Goal: Transaction & Acquisition: Purchase product/service

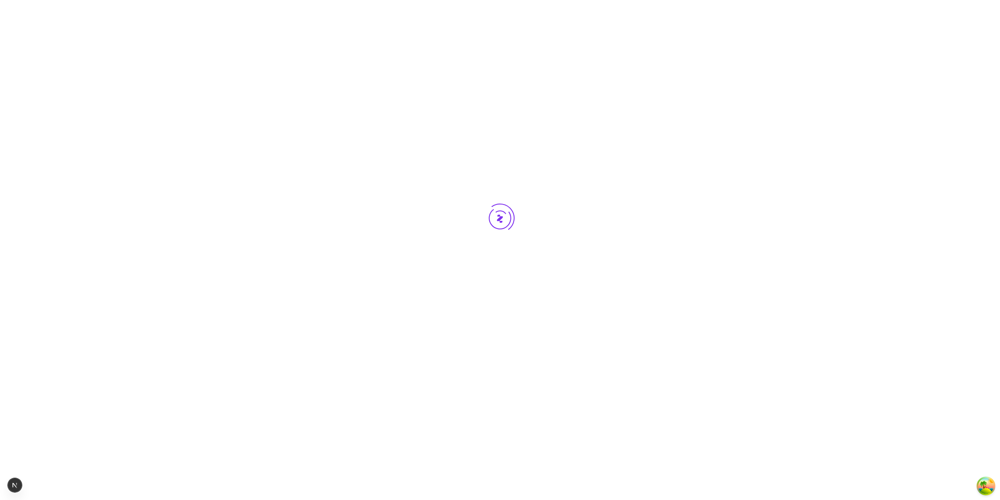
click at [325, 85] on div at bounding box center [500, 232] width 1000 height 465
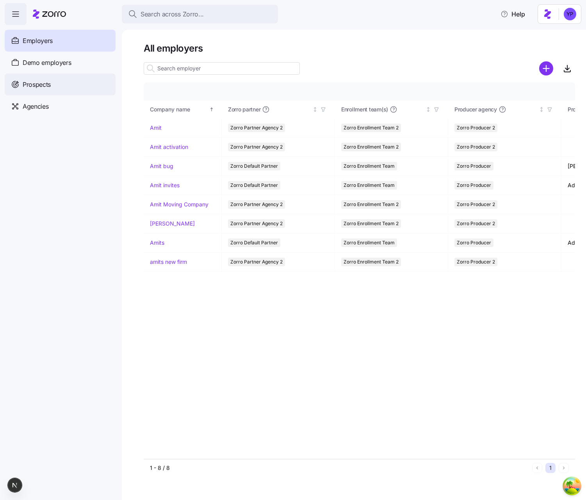
click at [34, 91] on div "Prospects" at bounding box center [60, 84] width 111 height 22
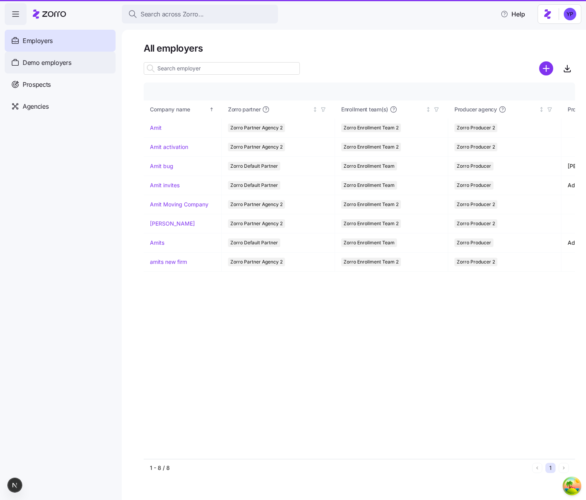
click at [40, 62] on span "Demo employers" at bounding box center [47, 63] width 49 height 10
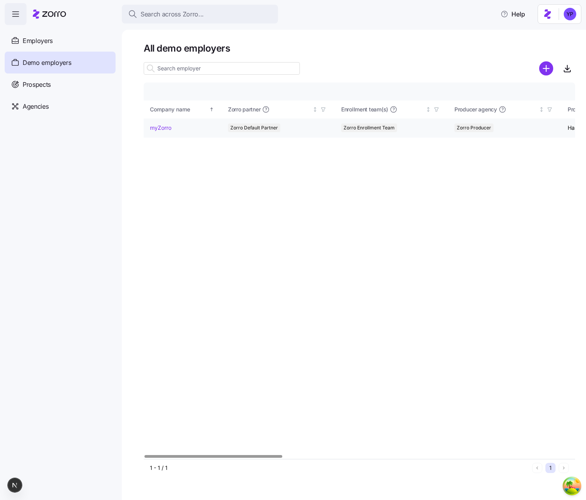
click at [163, 130] on link "myZorro" at bounding box center [160, 128] width 21 height 8
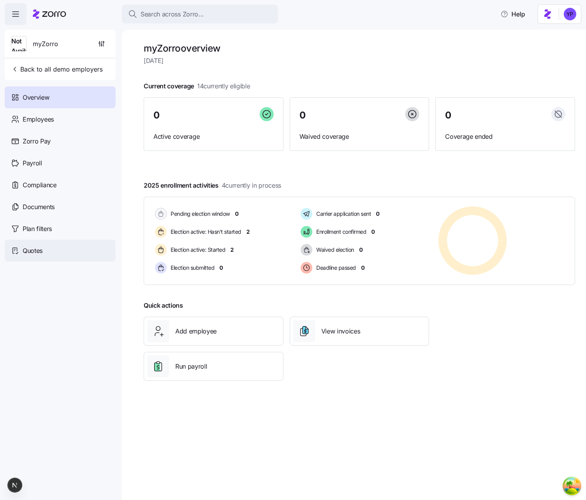
click at [40, 255] on span "Quotes" at bounding box center [33, 251] width 20 height 10
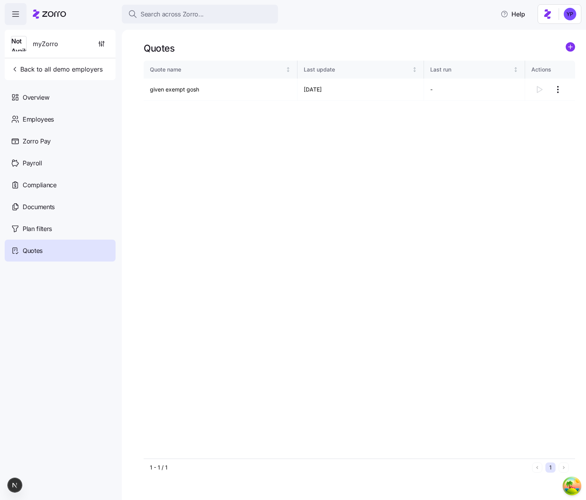
click at [244, 388] on div "Quote name Last update Last run Actions given exempt gosh 09/05/2025 -" at bounding box center [360, 259] width 432 height 397
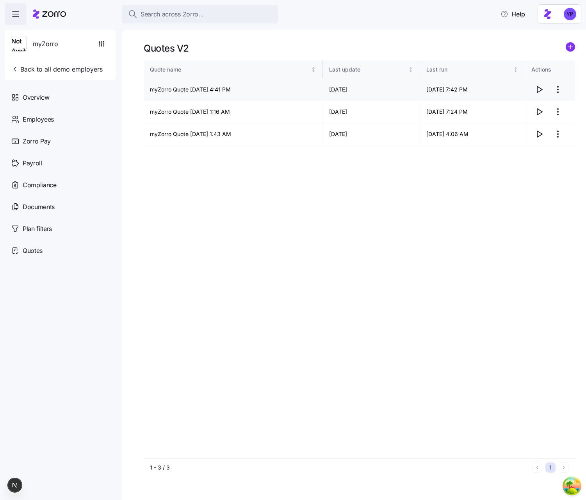
click at [536, 87] on icon "button" at bounding box center [539, 89] width 9 height 9
click at [539, 110] on icon "button" at bounding box center [539, 111] width 9 height 9
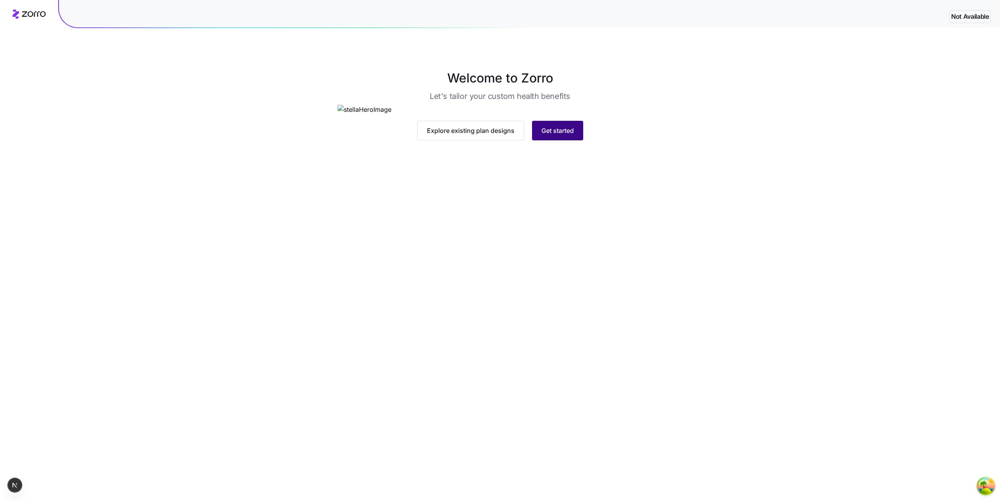
click at [546, 135] on span "Get started" at bounding box center [558, 130] width 32 height 9
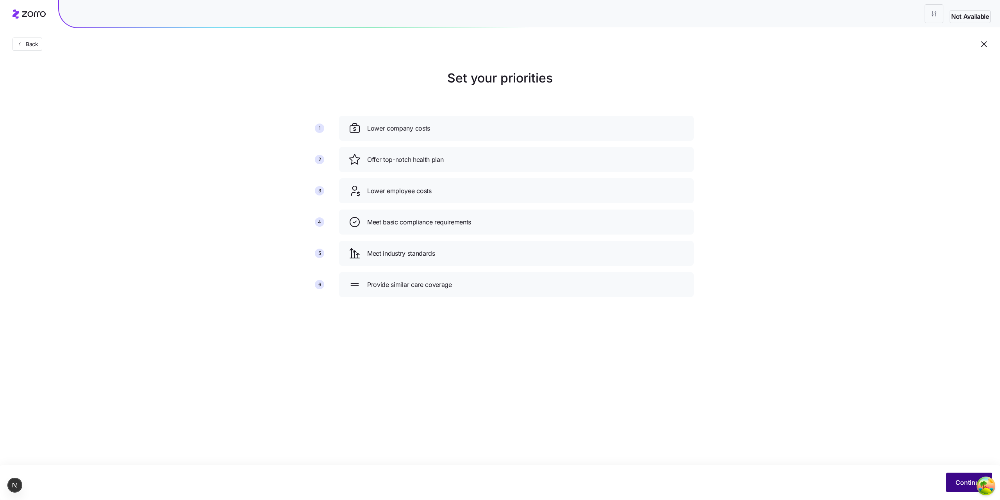
click at [953, 479] on button "Continue" at bounding box center [969, 482] width 46 height 20
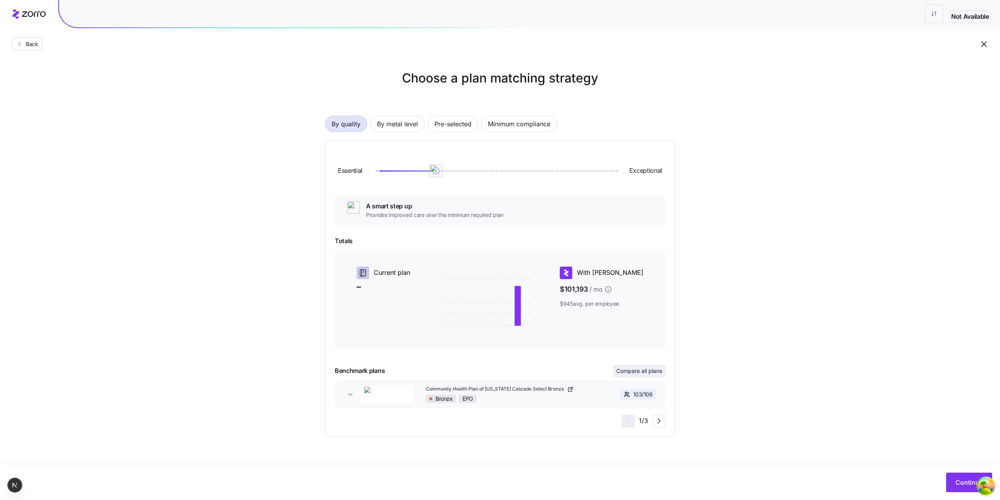
click at [626, 374] on span "Compare all plans" at bounding box center [640, 371] width 46 height 8
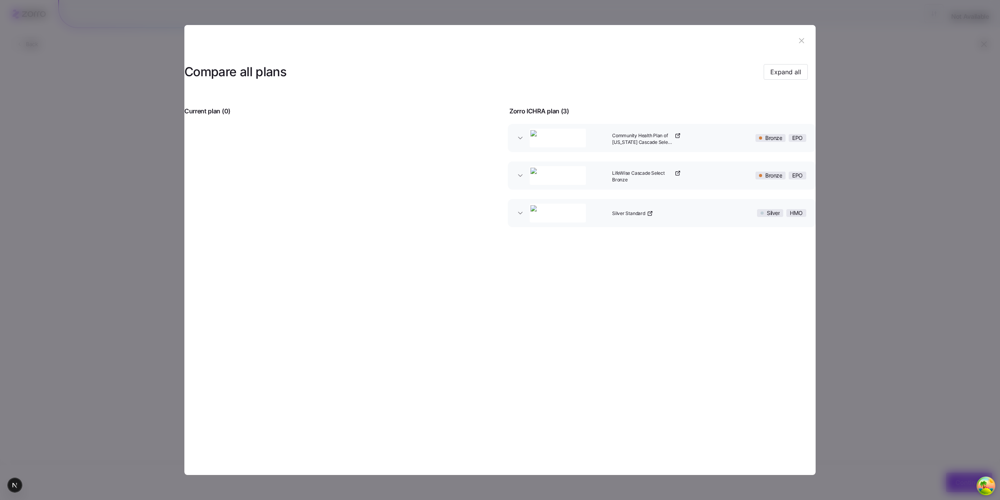
click at [522, 142] on button "Community Health Plan of Washington Cascade Select Bronze Bronze EPO" at bounding box center [662, 138] width 308 height 28
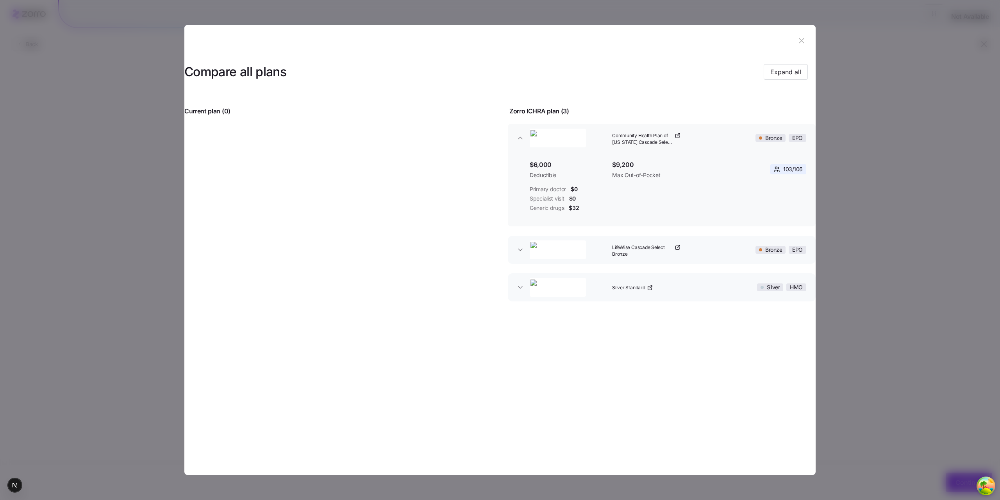
click at [520, 142] on button "Community Health Plan of Washington Cascade Select Bronze Bronze EPO" at bounding box center [662, 138] width 308 height 28
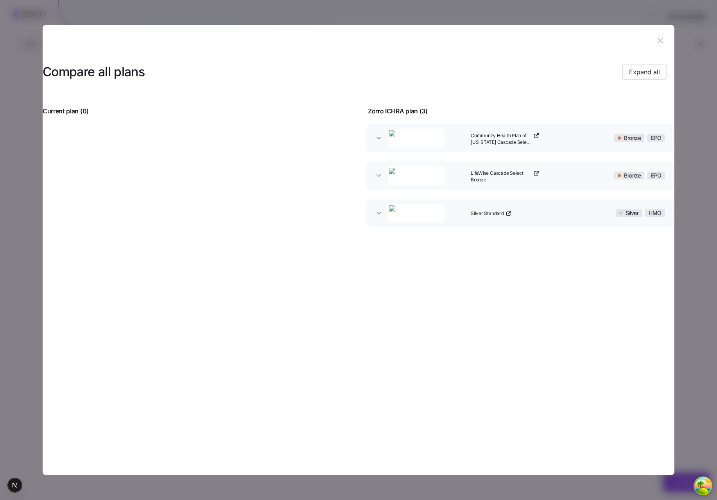
click at [451, 146] on div "button" at bounding box center [426, 137] width 82 height 25
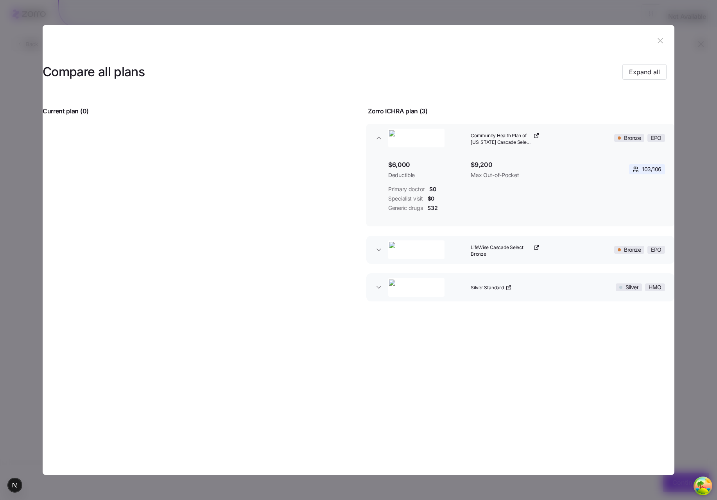
click at [291, 132] on div at bounding box center [195, 218] width 325 height 204
click at [379, 136] on icon "button" at bounding box center [379, 138] width 8 height 8
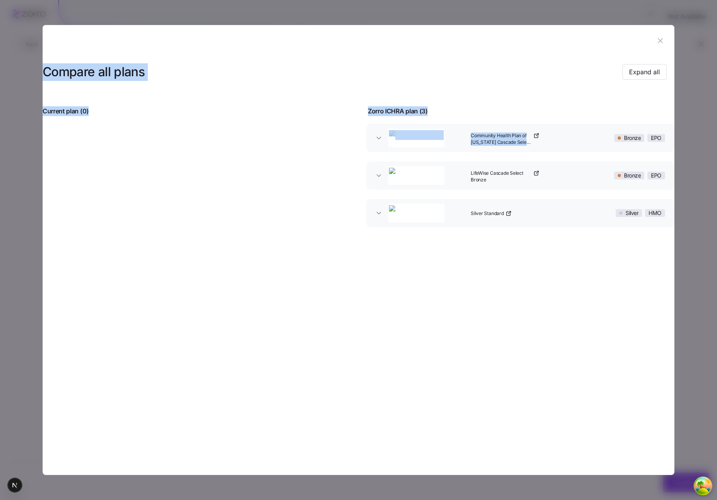
drag, startPoint x: 716, startPoint y: 143, endPoint x: 590, endPoint y: 145, distance: 126.2
click at [581, 499] on div "Compare all plans Expand all Current plan ( 0 ) Zorro ICHRA plan ( 3 ) Communit…" at bounding box center [358, 500] width 717 height 0
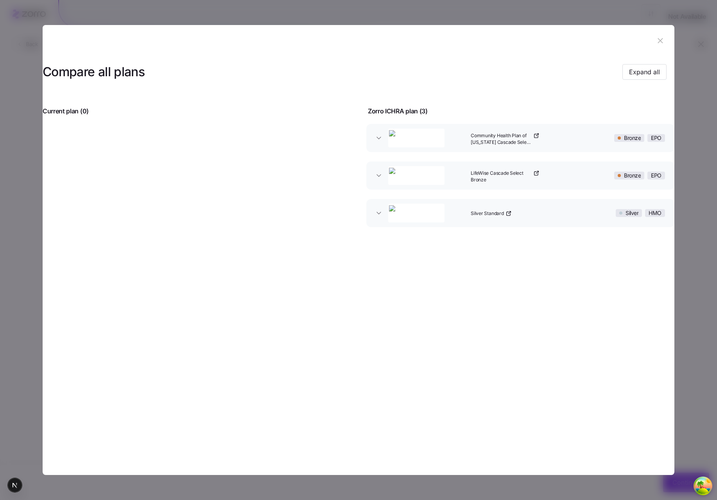
click at [562, 282] on section "Compare all plans Expand all Current plan ( 0 ) Zorro ICHRA plan ( 3 ) Communit…" at bounding box center [358, 250] width 631 height 450
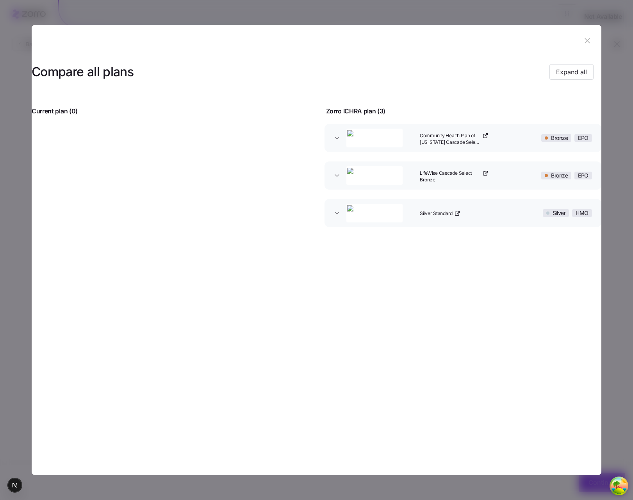
click at [489, 138] on div "Community Health Plan of [US_STATE] Cascade Select Bronze" at bounding box center [469, 137] width 105 height 25
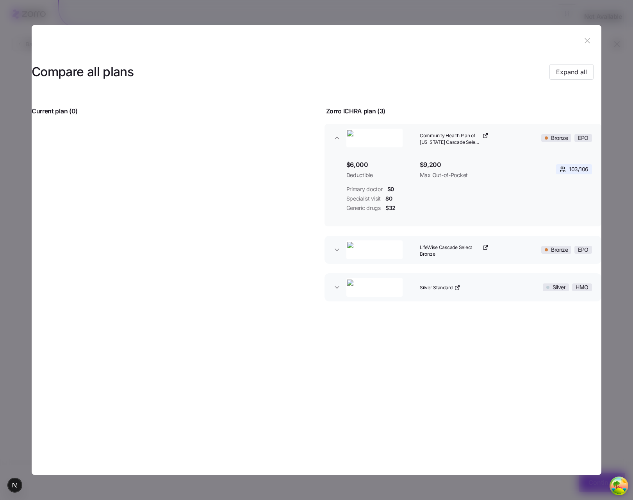
click at [489, 138] on div "Community Health Plan of [US_STATE] Cascade Select Bronze" at bounding box center [469, 137] width 105 height 25
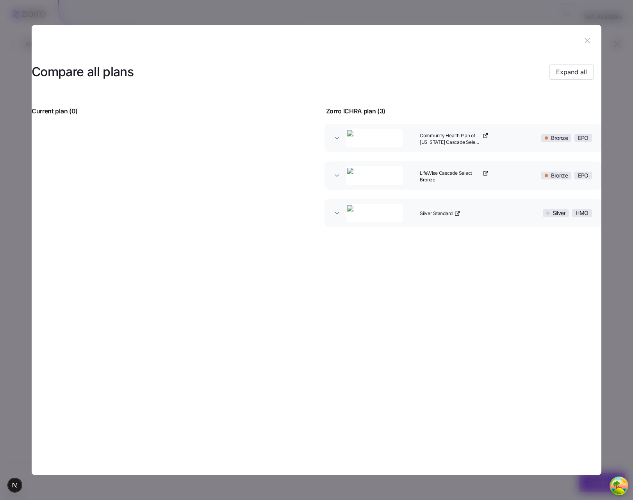
click at [495, 213] on div "Silver Standard" at bounding box center [469, 212] width 105 height 25
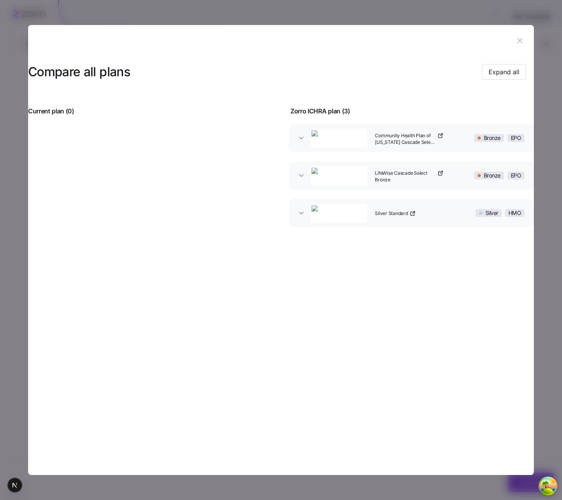
click at [313, 145] on img "button" at bounding box center [338, 138] width 55 height 16
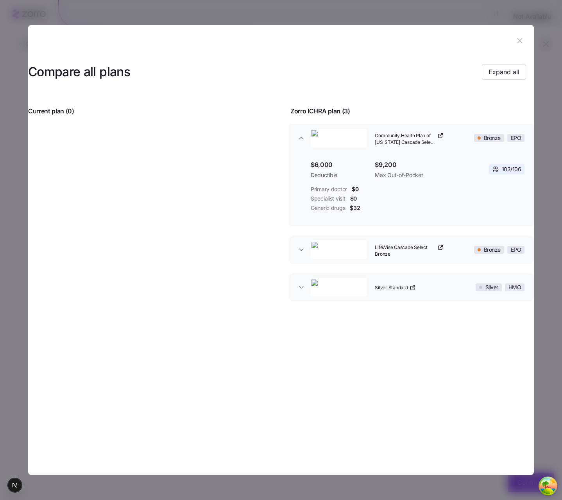
click at [403, 311] on div "Compare all plans Expand all Current plan ( 0 ) Zorro ICHRA plan ( 3 ) Communit…" at bounding box center [281, 183] width 506 height 254
click at [521, 36] on button "button" at bounding box center [519, 40] width 13 height 13
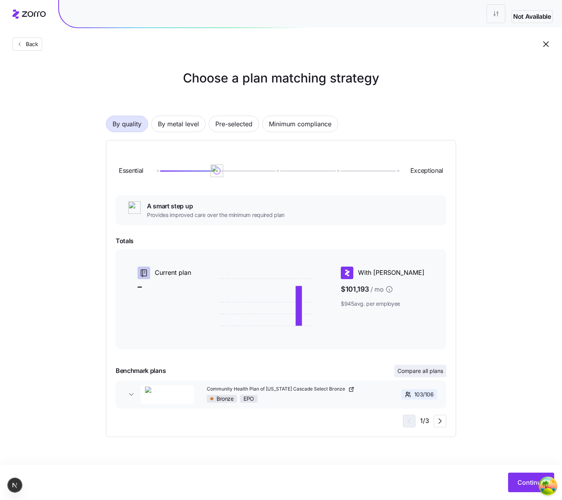
click at [408, 370] on span "Compare all plans" at bounding box center [420, 371] width 46 height 8
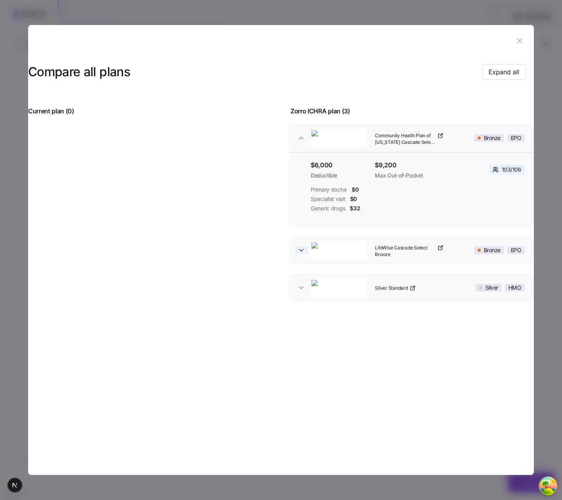
click at [301, 246] on icon "button" at bounding box center [301, 250] width 8 height 8
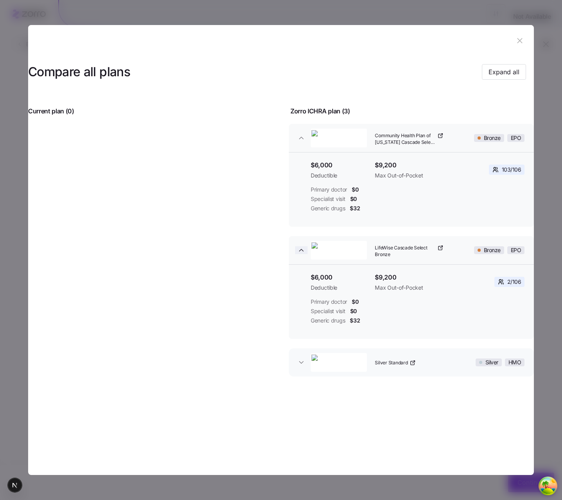
click at [301, 246] on icon "button" at bounding box center [301, 250] width 8 height 8
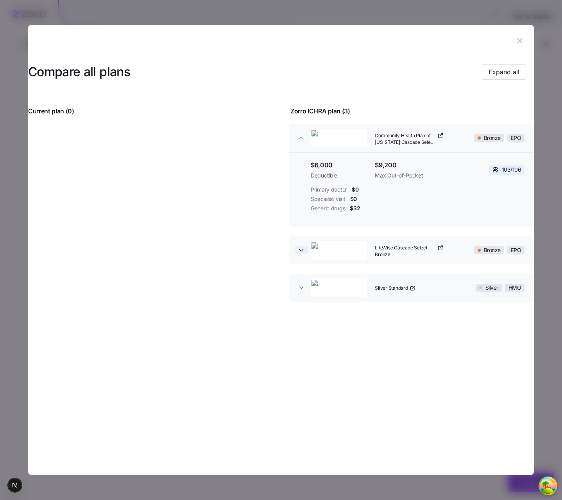
click at [298, 252] on icon "button" at bounding box center [301, 250] width 8 height 8
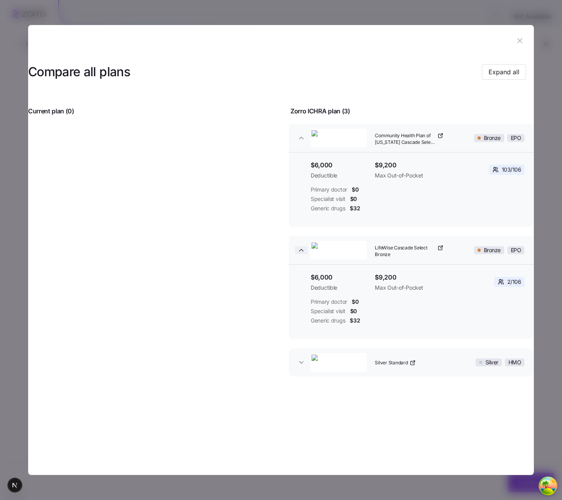
click at [301, 251] on icon "button" at bounding box center [301, 250] width 8 height 8
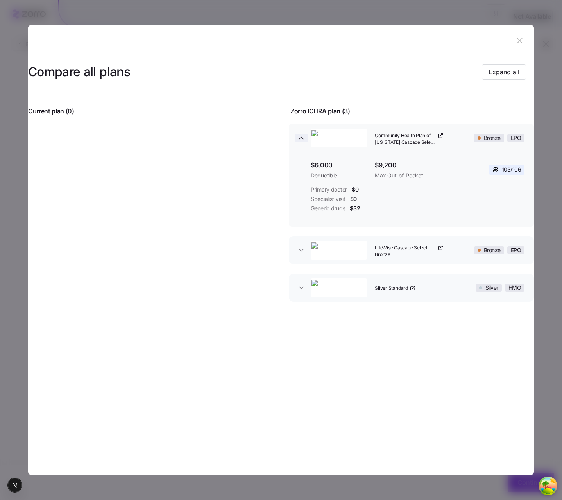
click at [302, 139] on icon "button" at bounding box center [301, 138] width 4 height 2
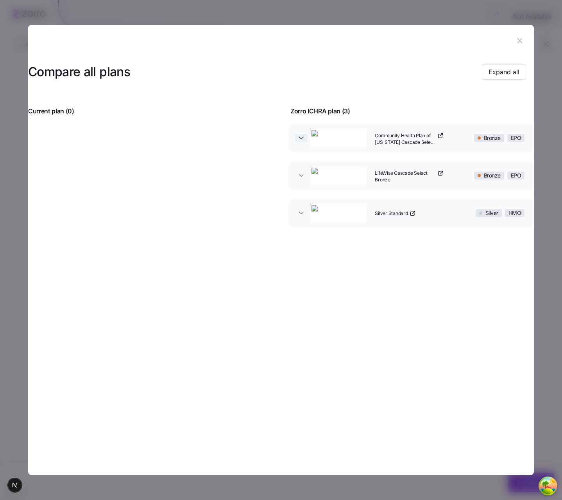
click at [303, 141] on icon "button" at bounding box center [301, 138] width 8 height 8
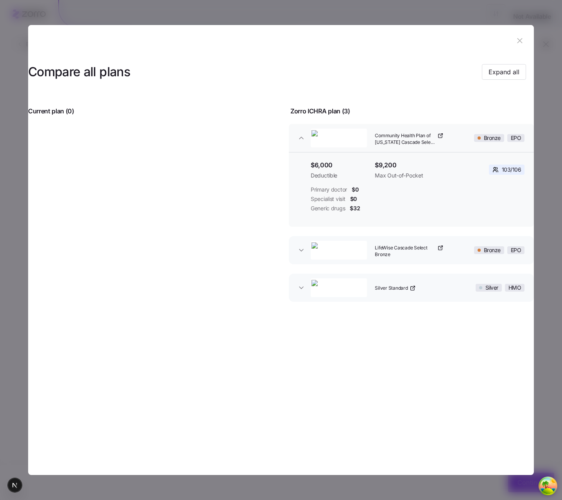
click at [300, 142] on button "Community Health Plan of Washington Cascade Select Bronze Bronze EPO" at bounding box center [411, 138] width 245 height 28
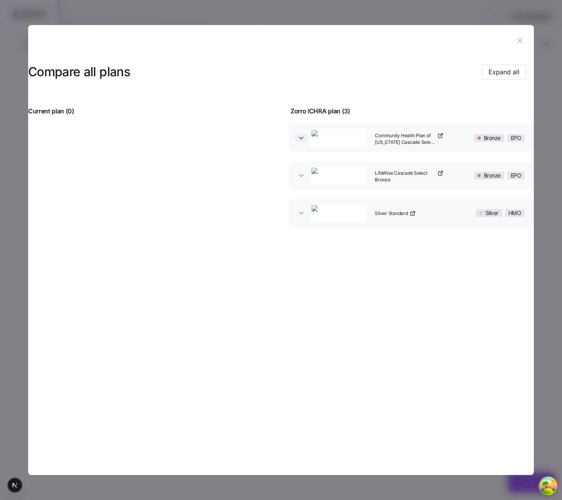
click at [300, 138] on icon "button" at bounding box center [301, 138] width 8 height 8
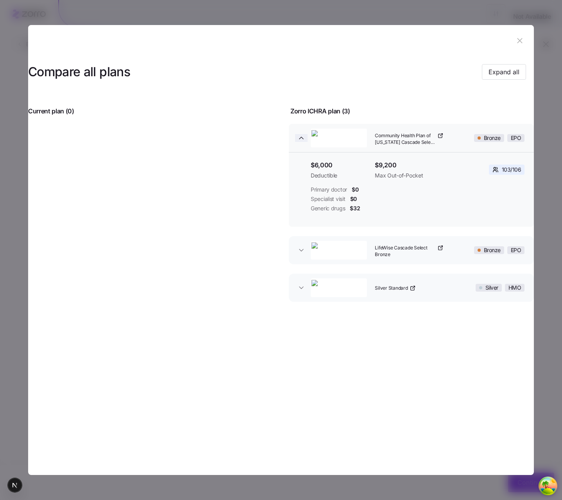
click at [300, 138] on icon "button" at bounding box center [301, 138] width 4 height 2
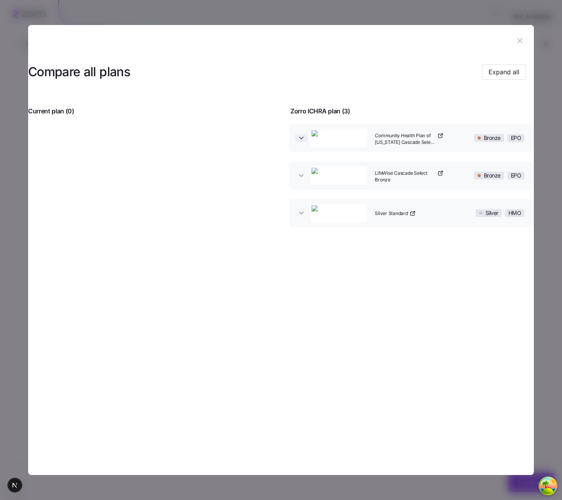
click at [300, 138] on icon "button" at bounding box center [301, 138] width 8 height 8
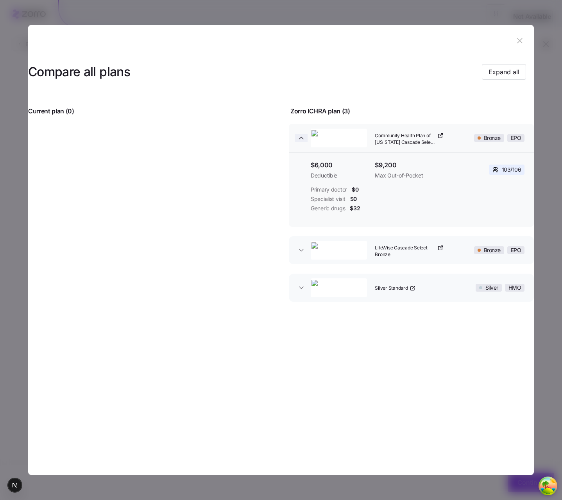
click at [300, 138] on icon "button" at bounding box center [301, 138] width 4 height 2
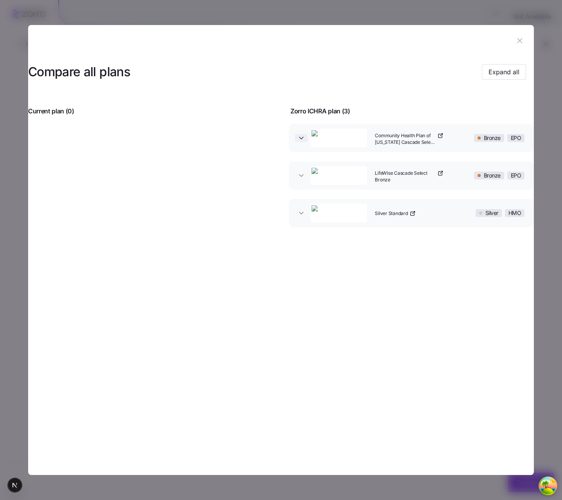
click at [297, 140] on span "button" at bounding box center [301, 138] width 13 height 8
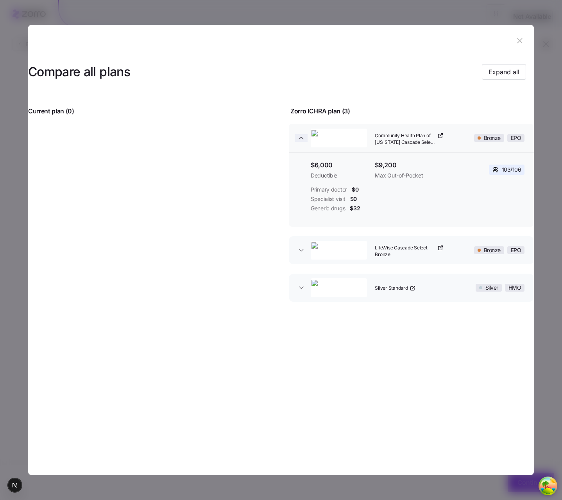
click at [300, 139] on icon "button" at bounding box center [301, 138] width 8 height 8
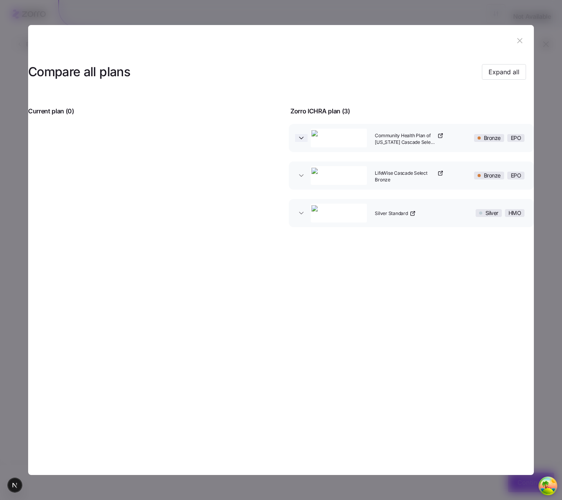
click at [300, 139] on icon "button" at bounding box center [301, 138] width 8 height 8
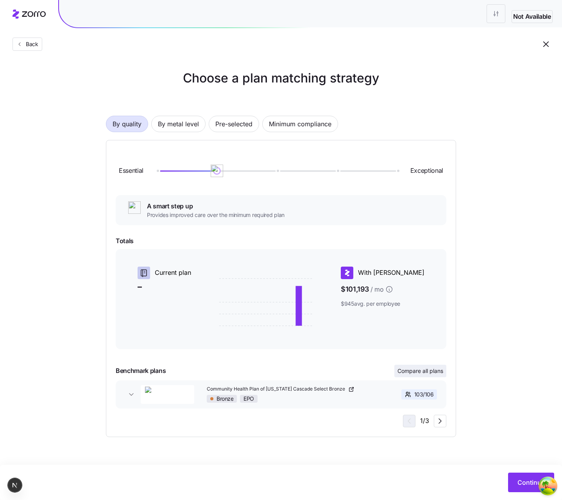
click at [429, 370] on span "Compare all plans" at bounding box center [420, 371] width 46 height 8
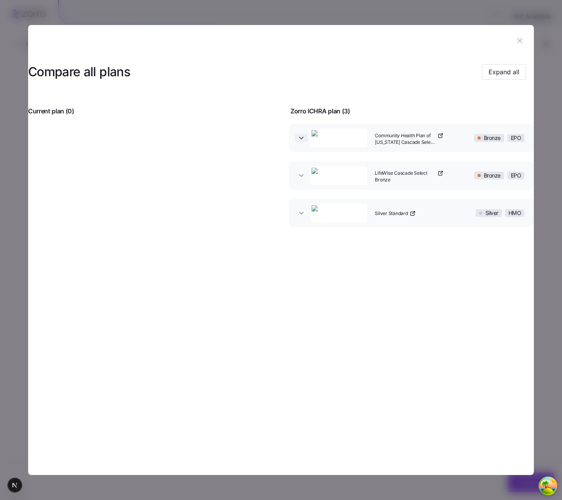
click at [303, 139] on icon "button" at bounding box center [301, 138] width 8 height 8
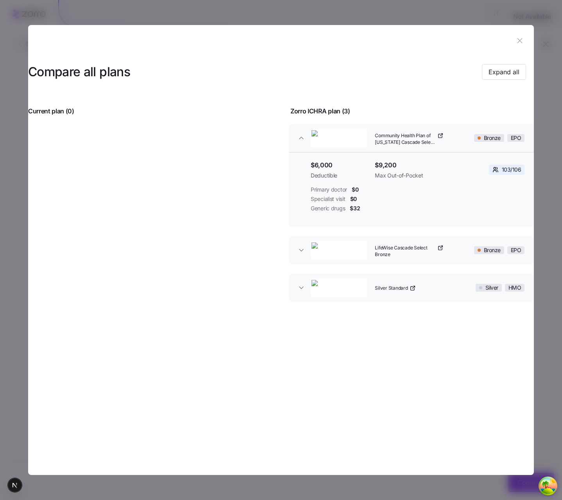
click at [295, 254] on button "LifeWise Cascade Select Bronze Bronze EPO" at bounding box center [411, 250] width 245 height 28
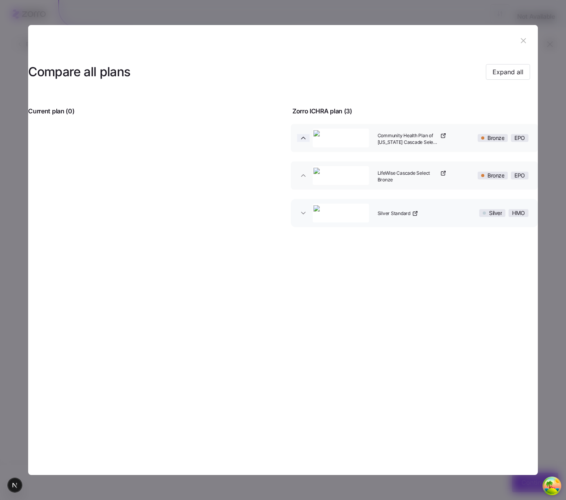
click at [302, 141] on icon "button" at bounding box center [303, 138] width 8 height 8
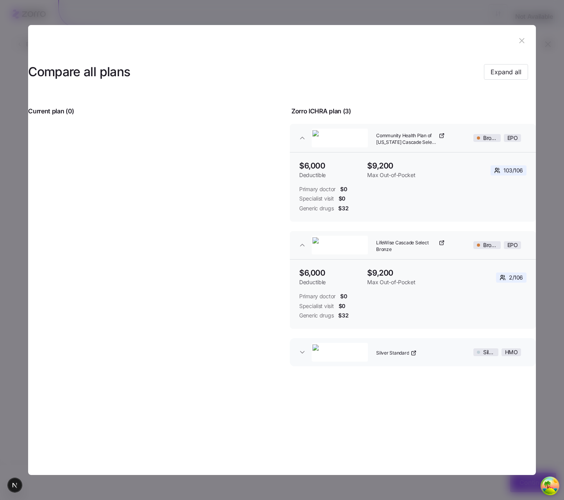
click at [298, 133] on button "Community Health Plan of Washington Cascade Select Bronze Bronze EPO" at bounding box center [413, 138] width 246 height 28
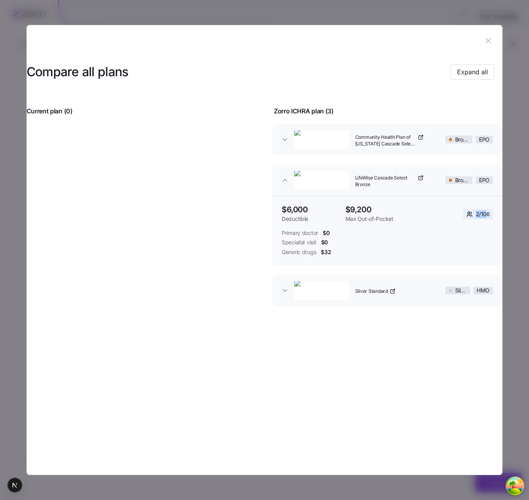
drag, startPoint x: 464, startPoint y: 213, endPoint x: 437, endPoint y: 209, distance: 27.3
click at [437, 209] on div "2 / 106" at bounding box center [464, 214] width 57 height 17
click at [469, 217] on div "2 / 106" at bounding box center [478, 214] width 30 height 10
click at [527, 217] on div at bounding box center [264, 250] width 529 height 500
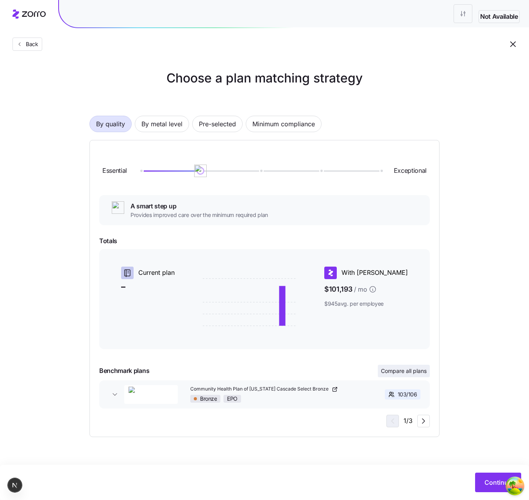
click at [398, 373] on span "Compare all plans" at bounding box center [404, 371] width 46 height 8
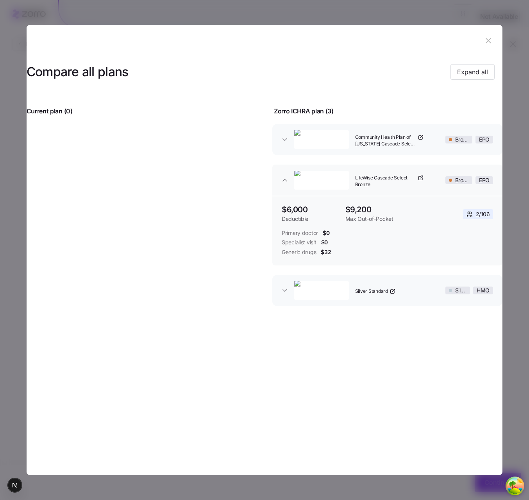
click at [515, 322] on div at bounding box center [264, 250] width 529 height 500
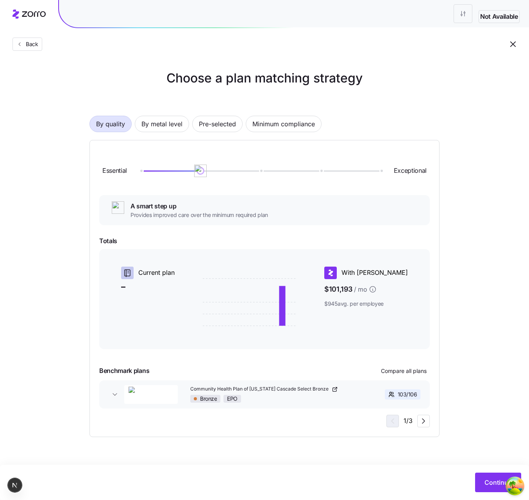
click at [309, 400] on div "Bronze EPO" at bounding box center [275, 399] width 170 height 8
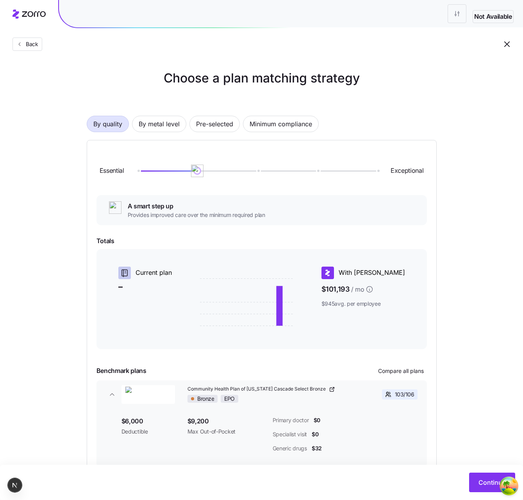
click at [309, 400] on div "Bronze EPO" at bounding box center [273, 399] width 170 height 8
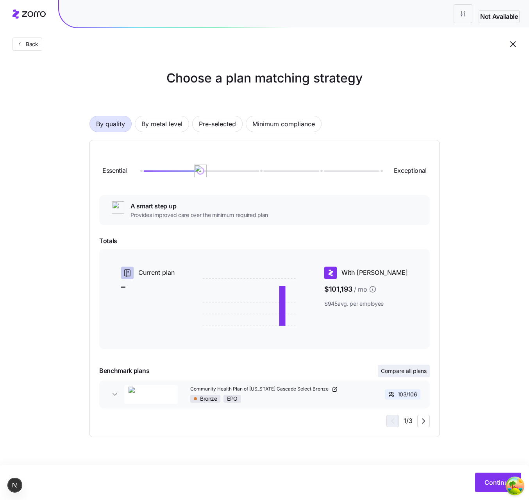
click at [405, 376] on button "Compare all plans" at bounding box center [404, 371] width 52 height 13
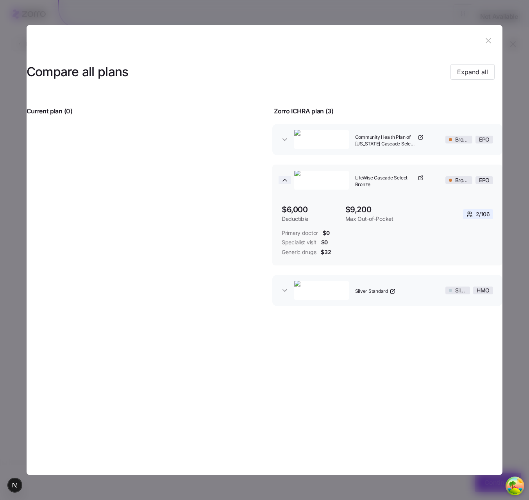
click at [285, 179] on icon "button" at bounding box center [285, 180] width 8 height 8
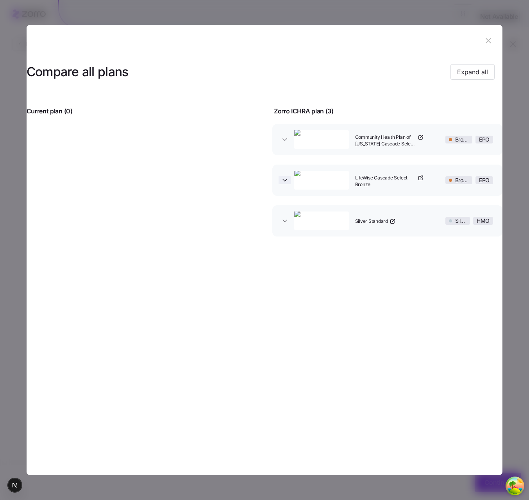
click at [283, 179] on icon "button" at bounding box center [285, 180] width 8 height 8
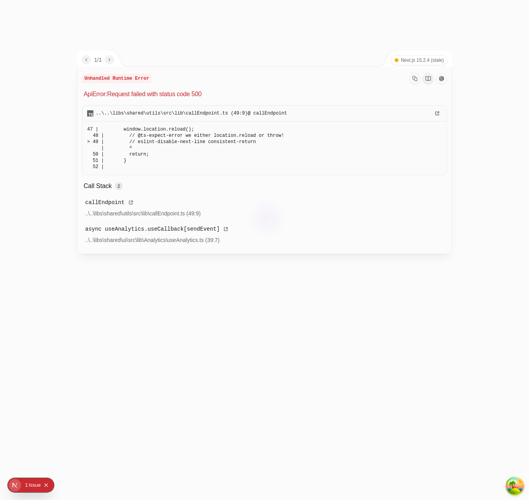
click at [72, 274] on div at bounding box center [264, 250] width 529 height 500
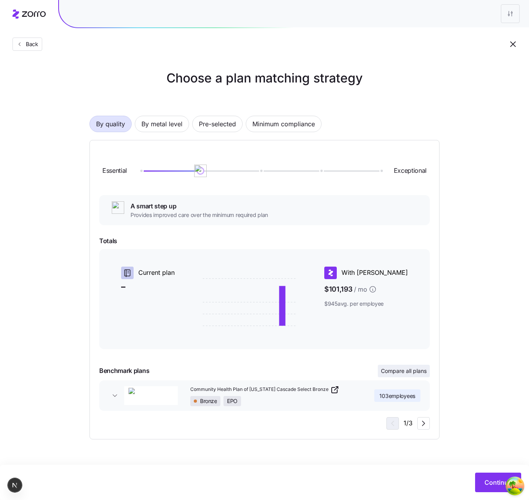
click at [385, 372] on span "Compare all plans" at bounding box center [404, 371] width 46 height 8
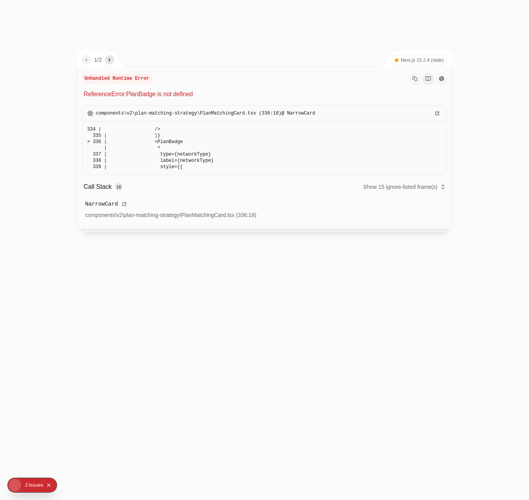
click at [272, 279] on div at bounding box center [264, 250] width 529 height 500
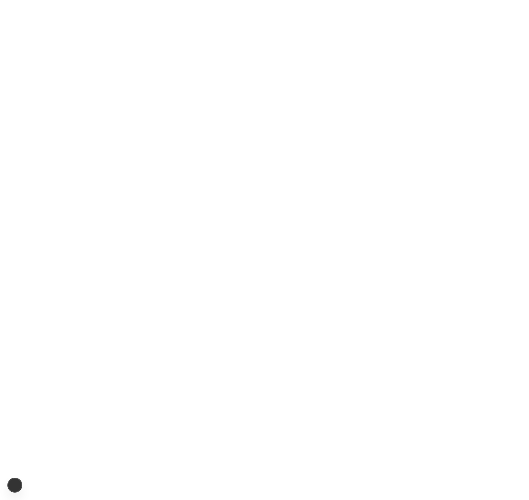
drag, startPoint x: 221, startPoint y: 189, endPoint x: 218, endPoint y: 182, distance: 7.3
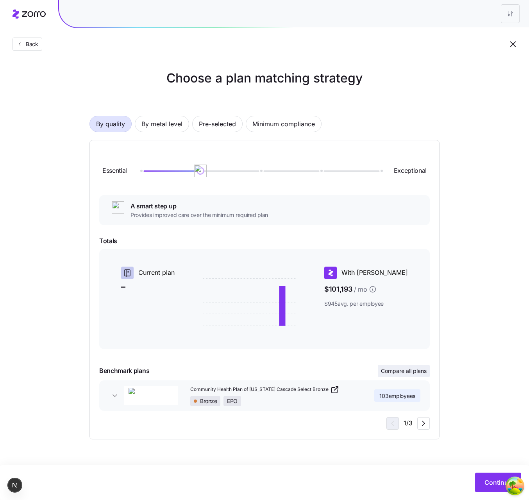
click at [393, 376] on button "Compare all plans" at bounding box center [404, 371] width 52 height 13
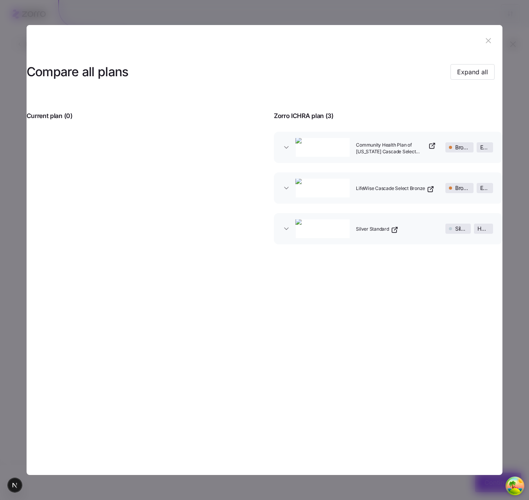
drag, startPoint x: 528, startPoint y: 215, endPoint x: 543, endPoint y: 217, distance: 15.4
click at [529, 217] on html "Back Choose a plan matching strategy By quality By metal level Pre-selected Min…" at bounding box center [264, 250] width 529 height 500
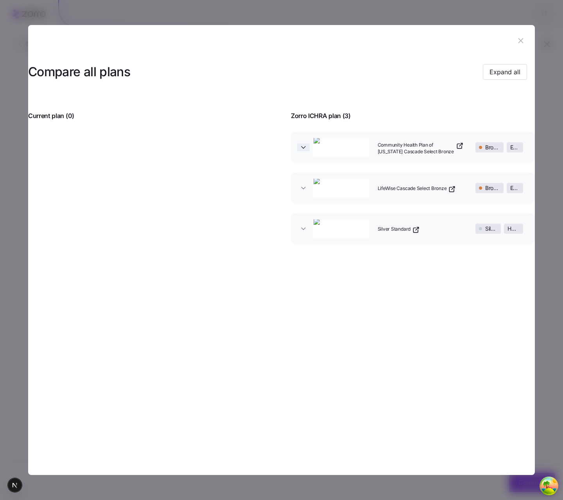
click at [303, 148] on icon "button" at bounding box center [303, 147] width 4 height 2
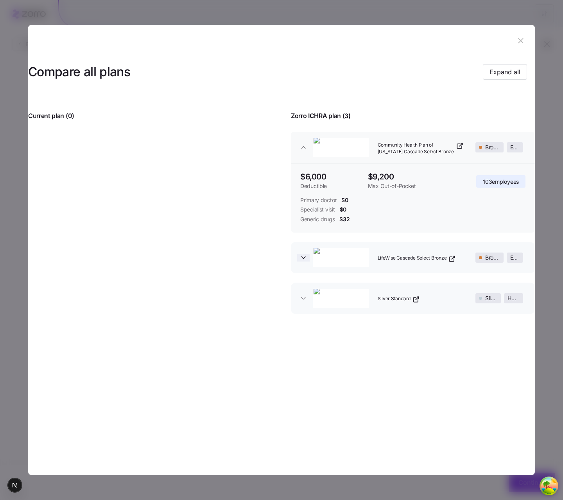
click at [300, 259] on icon "button" at bounding box center [303, 258] width 8 height 8
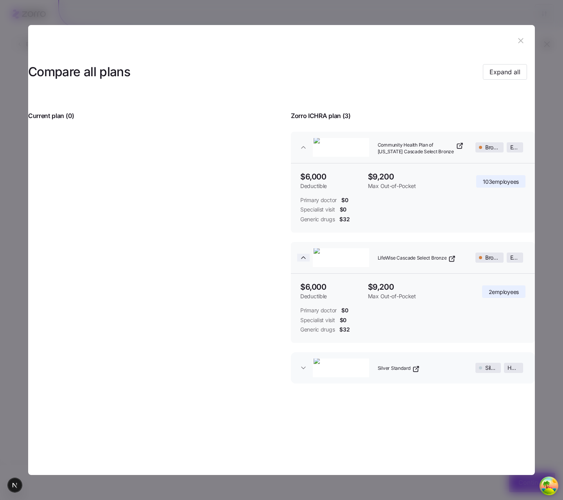
click at [300, 259] on icon "button" at bounding box center [303, 258] width 8 height 8
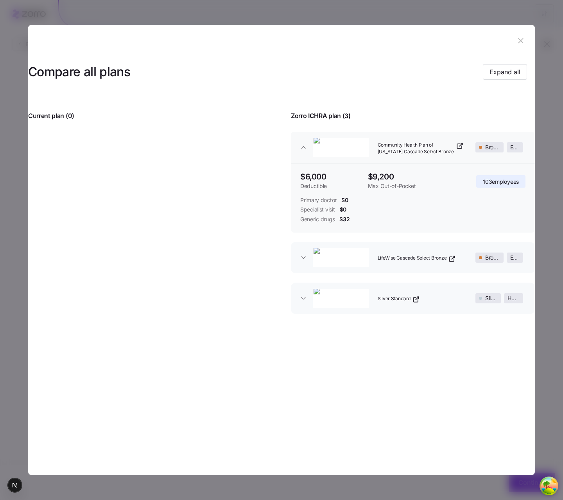
click at [529, 69] on div at bounding box center [281, 250] width 563 height 500
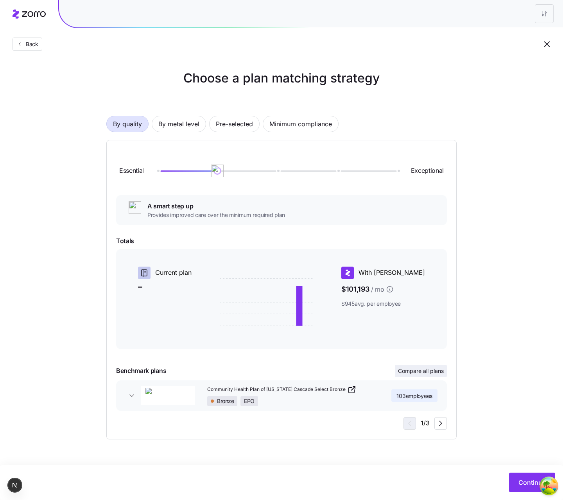
click at [422, 372] on span "Compare all plans" at bounding box center [421, 371] width 46 height 8
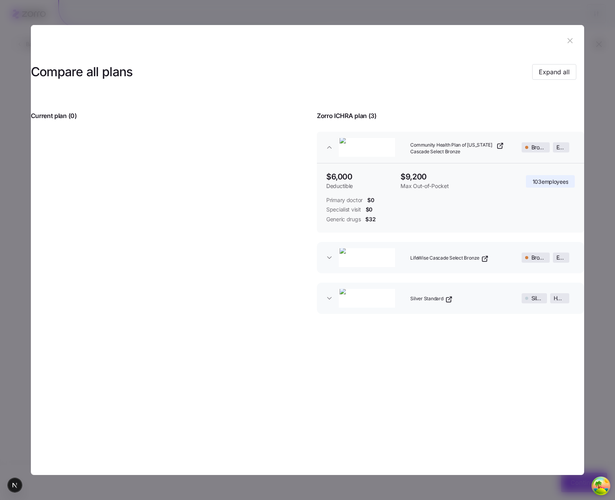
click at [529, 36] on button "button" at bounding box center [570, 40] width 13 height 13
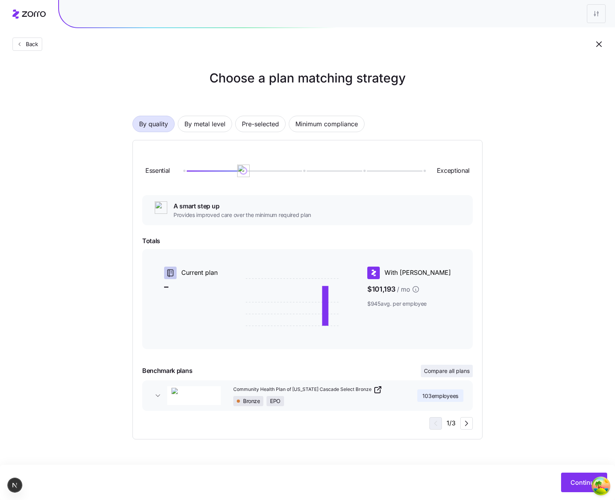
click at [450, 365] on button "Compare all plans" at bounding box center [447, 371] width 52 height 13
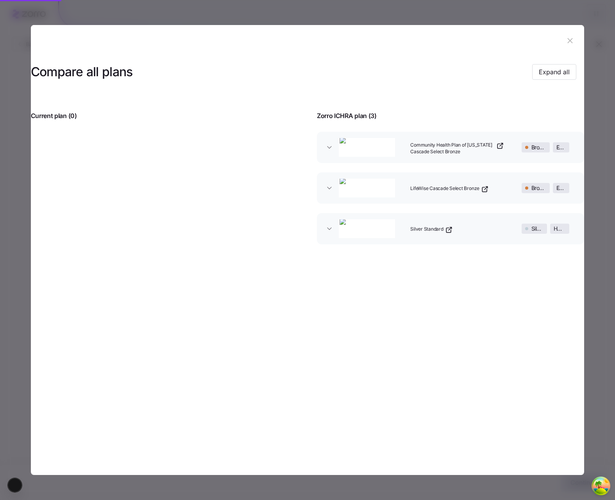
drag, startPoint x: 441, startPoint y: 222, endPoint x: 442, endPoint y: 235, distance: 13.3
click at [441, 222] on div "Silver Standard" at bounding box center [458, 228] width 102 height 25
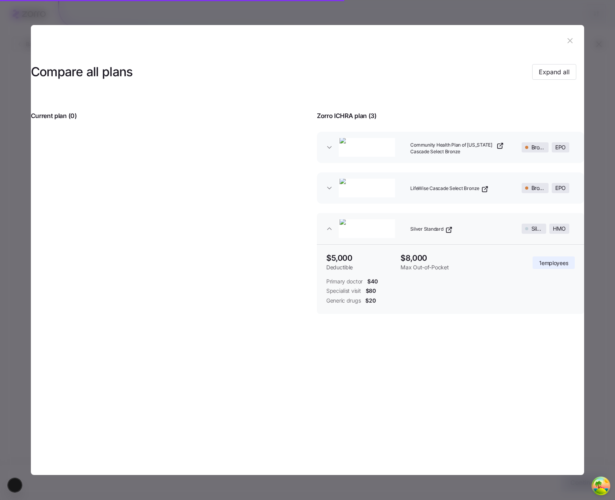
click at [464, 234] on div "Silver Standard" at bounding box center [458, 228] width 102 height 25
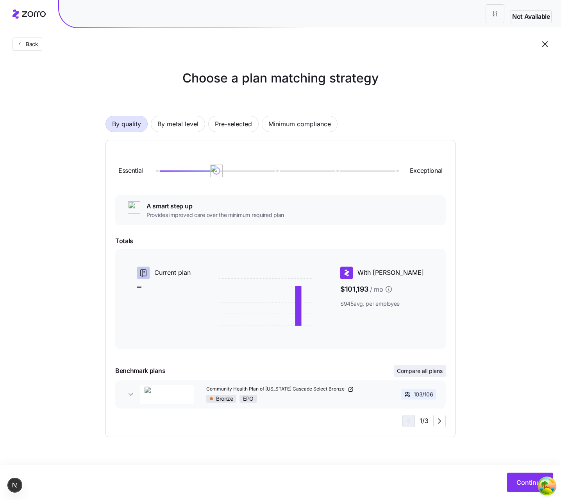
click at [442, 365] on button "Compare all plans" at bounding box center [420, 371] width 52 height 13
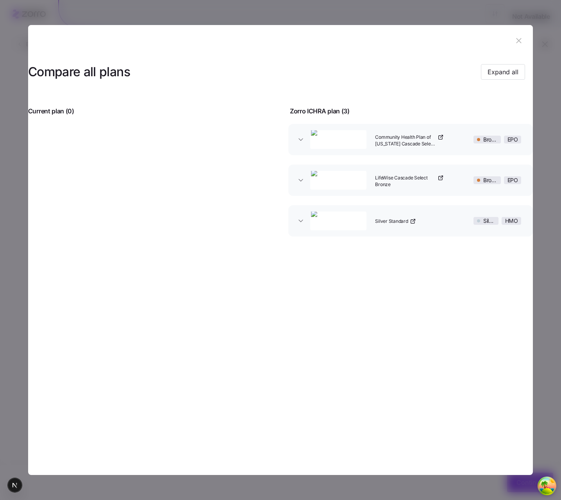
click at [307, 141] on div "button" at bounding box center [339, 139] width 65 height 25
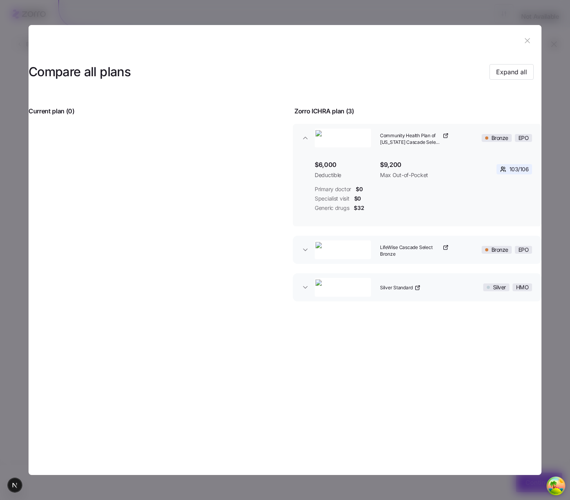
click at [531, 39] on icon "button" at bounding box center [527, 40] width 9 height 9
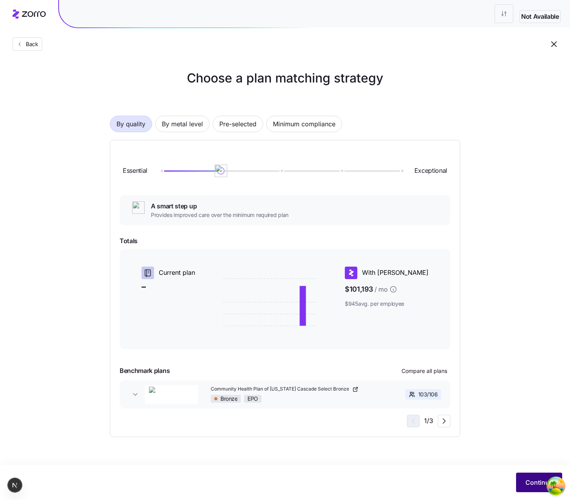
click at [528, 484] on span "Continue" at bounding box center [538, 481] width 27 height 9
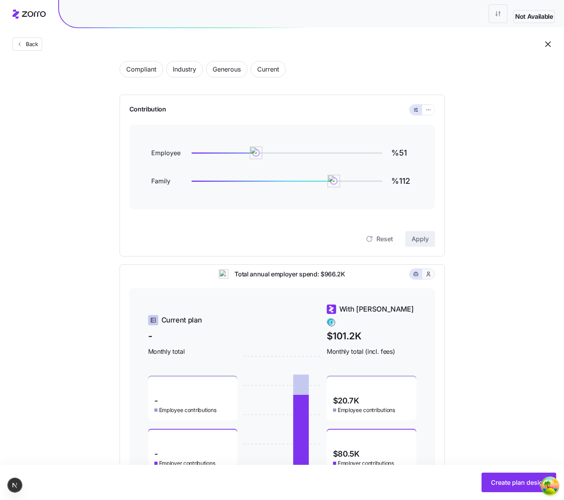
click at [425, 277] on span "button" at bounding box center [428, 274] width 6 height 6
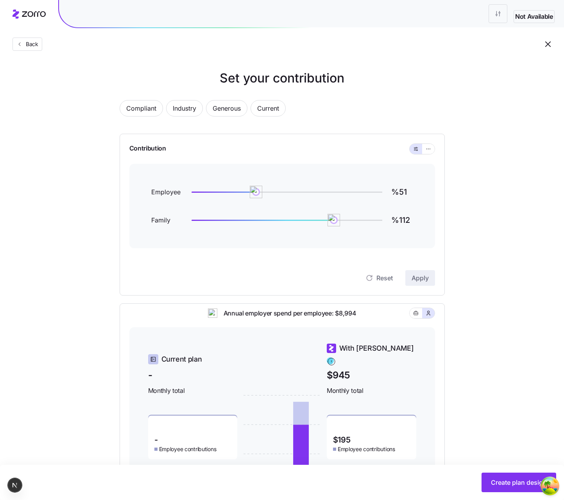
drag, startPoint x: 509, startPoint y: 481, endPoint x: 478, endPoint y: 342, distance: 142.5
click at [484, 376] on main "Set your contribution Compliant Industry Generous Current Contribution Employee…" at bounding box center [282, 291] width 564 height 583
click at [474, 285] on div "Set your contribution Compliant Industry Generous Current Contribution Employee…" at bounding box center [282, 301] width 388 height 464
click at [428, 153] on button "button" at bounding box center [428, 149] width 13 height 10
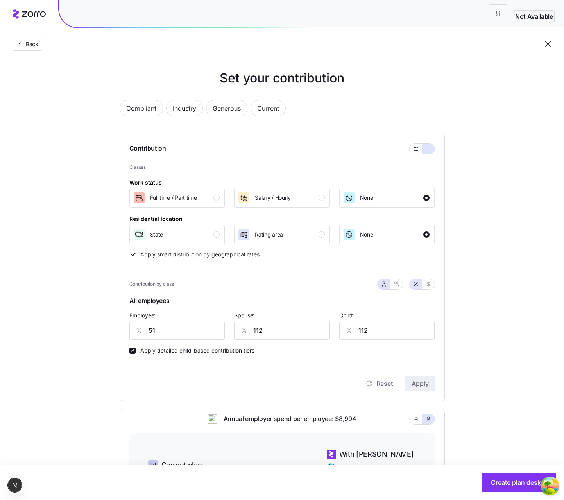
click at [410, 143] on div "Contribution" at bounding box center [282, 149] width 306 height 30
click at [411, 144] on div at bounding box center [421, 149] width 25 height 10
click at [415, 147] on icon "button" at bounding box center [415, 148] width 5 height 9
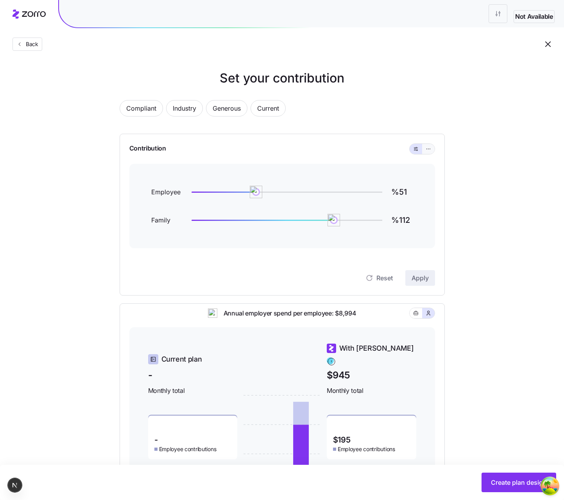
click at [427, 150] on icon "button" at bounding box center [427, 148] width 5 height 9
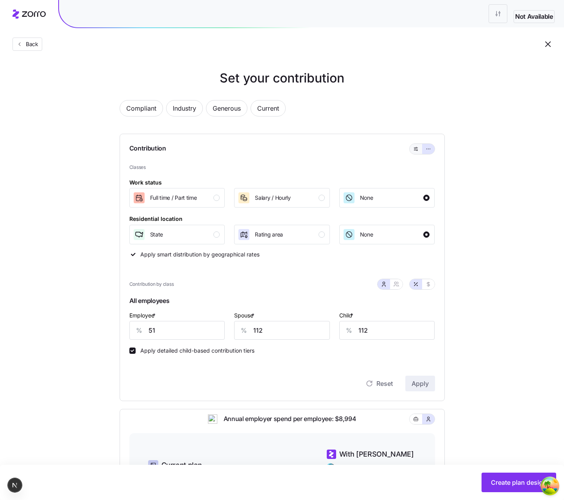
click at [418, 149] on icon "button" at bounding box center [415, 148] width 5 height 9
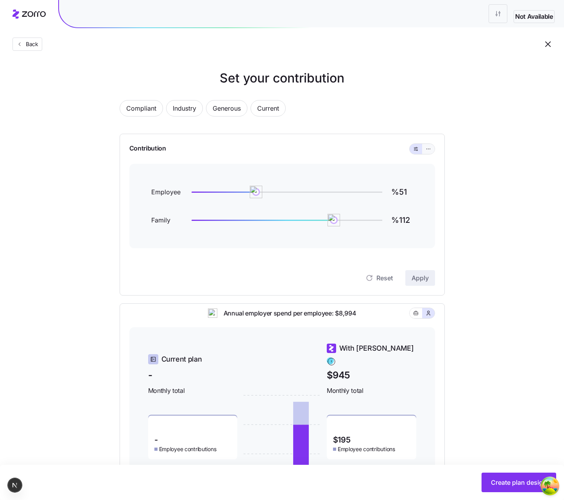
click at [429, 151] on icon "button" at bounding box center [427, 148] width 5 height 9
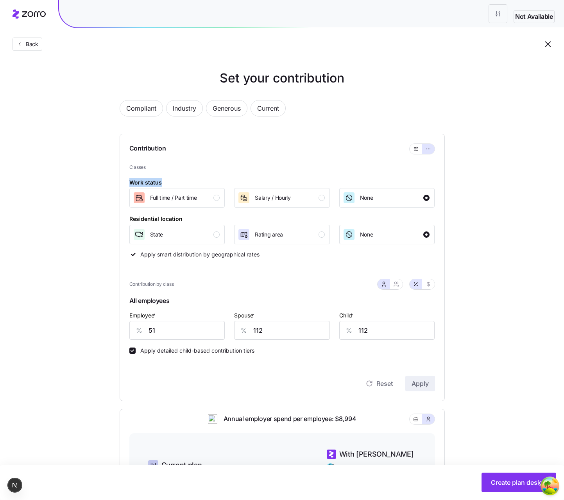
drag, startPoint x: 165, startPoint y: 179, endPoint x: 121, endPoint y: 177, distance: 44.2
click at [121, 177] on div "Contribution Classes Work status Full time / Part time Salary / Hourly None Res…" at bounding box center [282, 267] width 325 height 267
copy div "Work status"
click at [306, 165] on span "Classes" at bounding box center [282, 167] width 306 height 7
drag, startPoint x: 267, startPoint y: 253, endPoint x: 147, endPoint y: 251, distance: 120.4
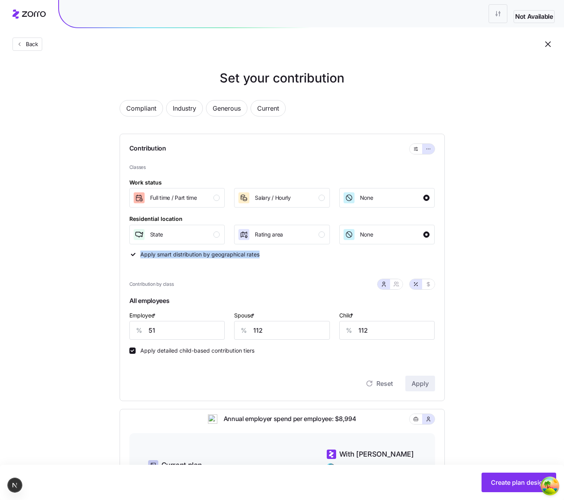
click at [140, 249] on div "Classes Work status Full time / Part time Salary / Hourly None Residential loca…" at bounding box center [282, 211] width 306 height 95
drag, startPoint x: 233, startPoint y: 266, endPoint x: 216, endPoint y: 245, distance: 27.0
click at [234, 266] on div "Classes Work status Full time / Part time Salary / Hourly None Residential loca…" at bounding box center [282, 259] width 306 height 190
click at [213, 243] on button "State" at bounding box center [177, 235] width 96 height 20
click at [411, 232] on div "None" at bounding box center [386, 234] width 87 height 13
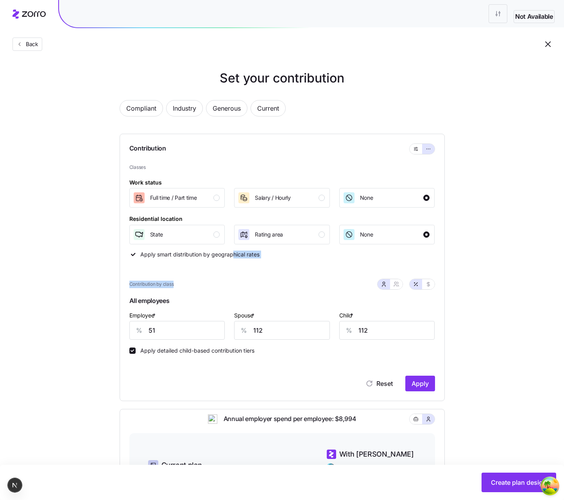
click at [262, 265] on div "Classes Work status Full time / Part time Salary / Hourly None Residential loca…" at bounding box center [282, 259] width 306 height 190
drag, startPoint x: 189, startPoint y: 218, endPoint x: 125, endPoint y: 216, distance: 64.1
click at [125, 216] on div "Contribution Classes Work status Full time / Part time Salary / Hourly None Res…" at bounding box center [282, 267] width 325 height 267
copy div "Residential location"
click at [295, 266] on div "Classes Work status Full time / Part time Salary / Hourly None Residential loca…" at bounding box center [282, 259] width 306 height 190
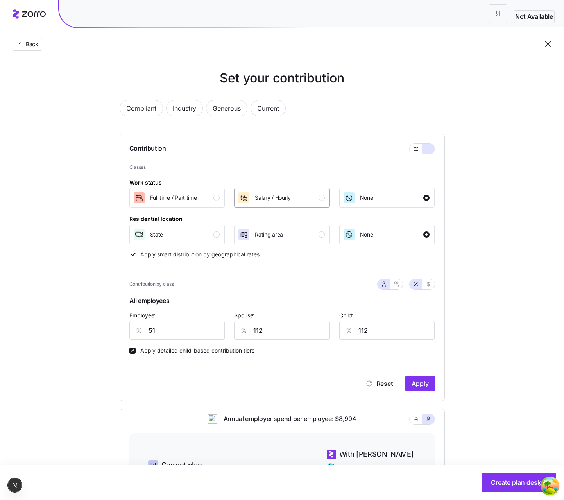
click at [313, 197] on div "Salary / Hourly" at bounding box center [281, 197] width 87 height 13
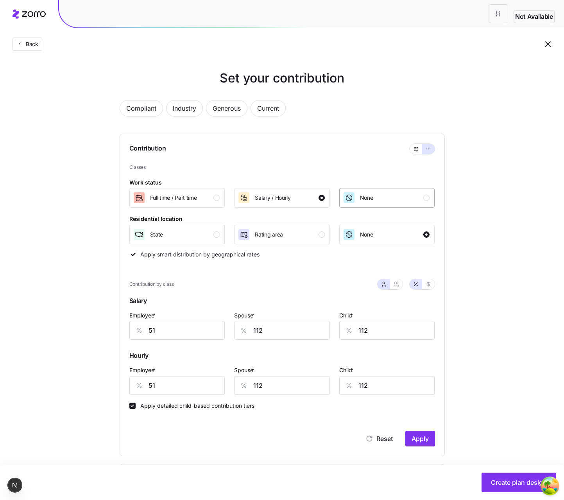
click at [364, 202] on div "None" at bounding box center [366, 197] width 13 height 13
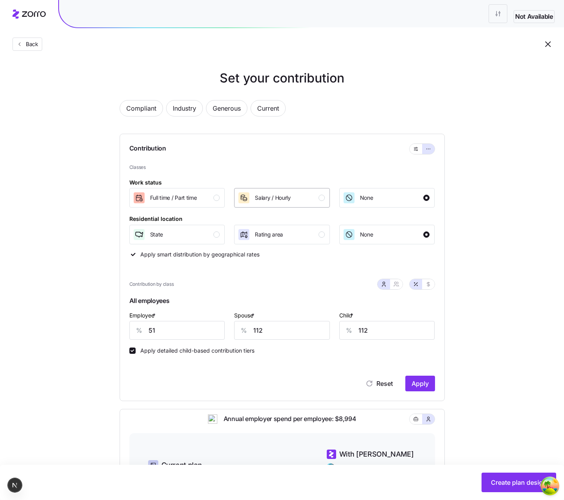
click at [315, 193] on div "Salary / Hourly" at bounding box center [281, 197] width 87 height 13
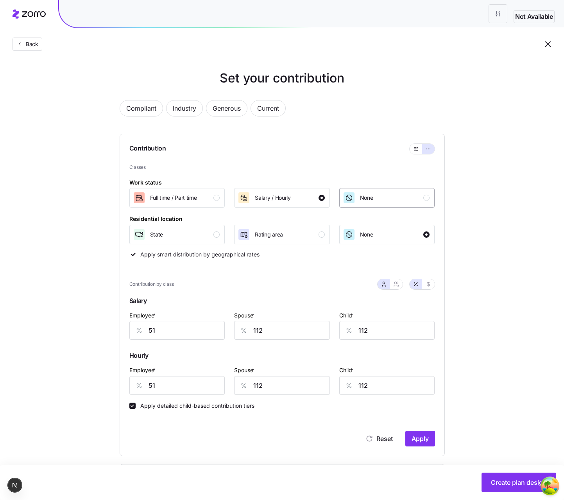
click at [368, 199] on span "None" at bounding box center [366, 198] width 13 height 8
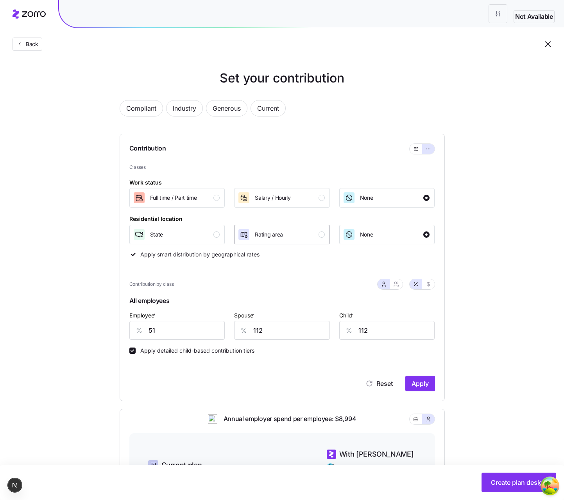
click at [301, 228] on div "Rating area" at bounding box center [281, 234] width 87 height 13
click at [370, 231] on span "None" at bounding box center [366, 235] width 13 height 8
click at [279, 229] on div "Rating area" at bounding box center [269, 234] width 28 height 13
click at [259, 203] on div "Salary / Hourly" at bounding box center [273, 197] width 36 height 13
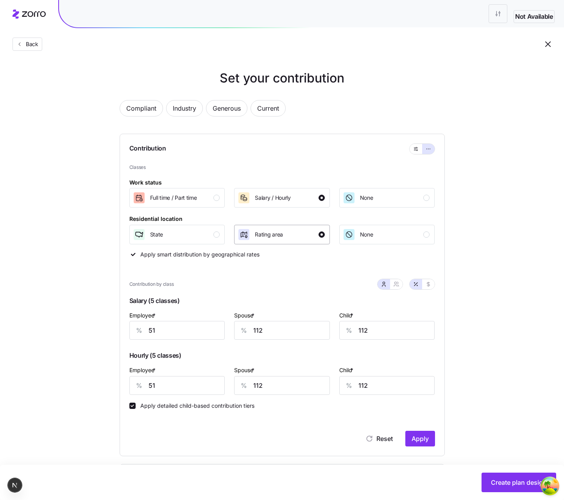
click at [268, 228] on div "Rating area" at bounding box center [269, 234] width 28 height 13
click at [388, 236] on div "None" at bounding box center [386, 234] width 87 height 13
click at [381, 198] on div "None" at bounding box center [386, 197] width 87 height 13
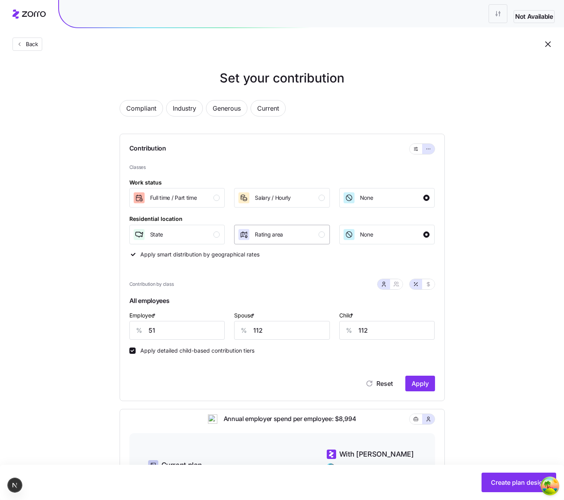
click at [308, 228] on div "Rating area" at bounding box center [281, 234] width 87 height 13
click at [372, 232] on span "None" at bounding box center [366, 235] width 13 height 8
click at [386, 198] on div "None" at bounding box center [386, 197] width 87 height 13
click at [312, 236] on div "Rating area" at bounding box center [281, 234] width 87 height 13
click at [291, 200] on span "Salary / Hourly" at bounding box center [273, 198] width 36 height 8
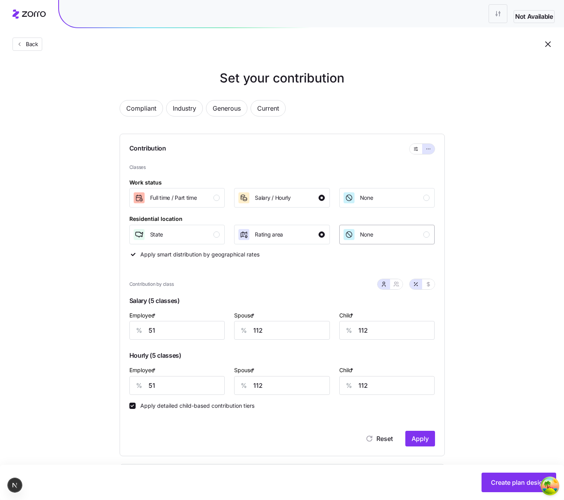
click at [352, 231] on icon "button" at bounding box center [349, 235] width 8 height 8
click at [351, 202] on div "button" at bounding box center [348, 197] width 11 height 11
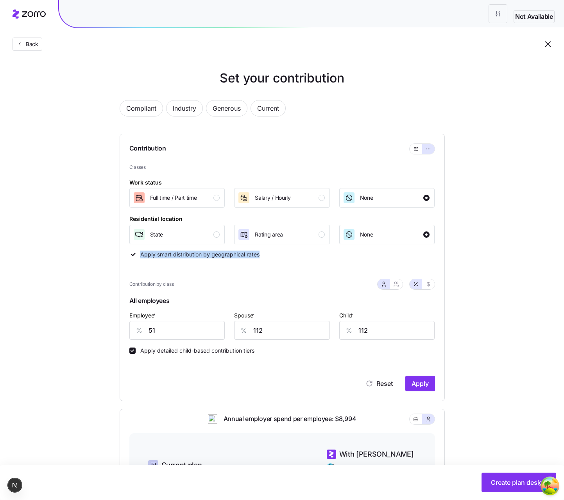
drag, startPoint x: 272, startPoint y: 255, endPoint x: 139, endPoint y: 252, distance: 132.5
click at [139, 252] on div "Classes Work status Full time / Part time Salary / Hourly None Residential loca…" at bounding box center [282, 211] width 306 height 95
copy label "Apply smart distribution by geographical rates"
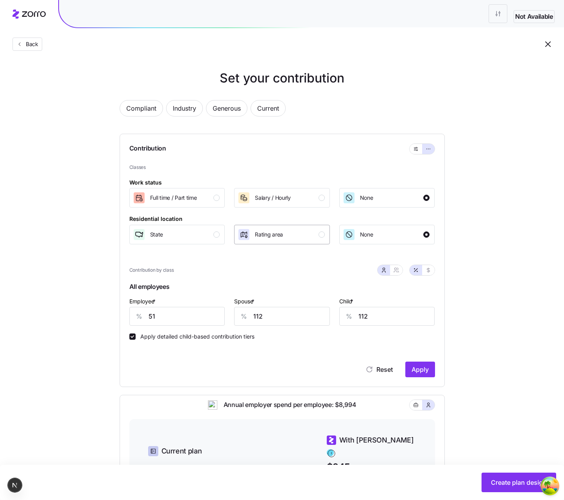
click at [318, 233] on div "Rating area" at bounding box center [281, 234] width 87 height 13
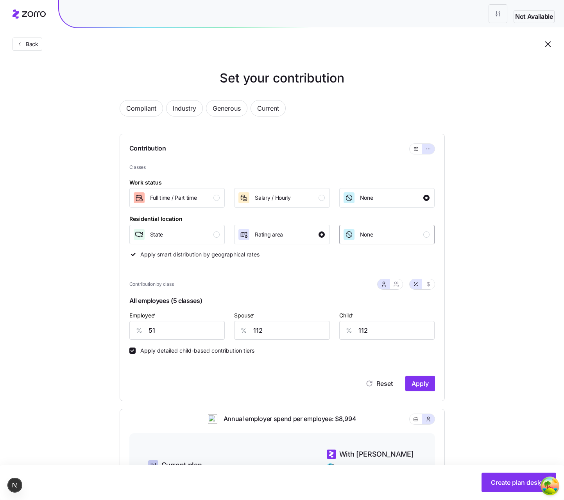
click at [384, 231] on div "None" at bounding box center [386, 234] width 87 height 13
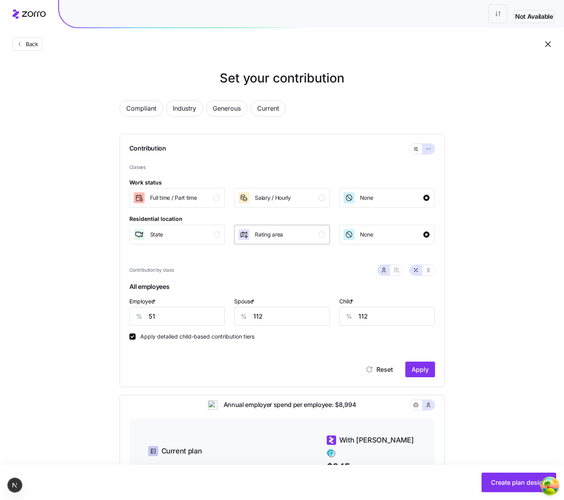
click at [276, 232] on span "Rating area" at bounding box center [269, 235] width 28 height 8
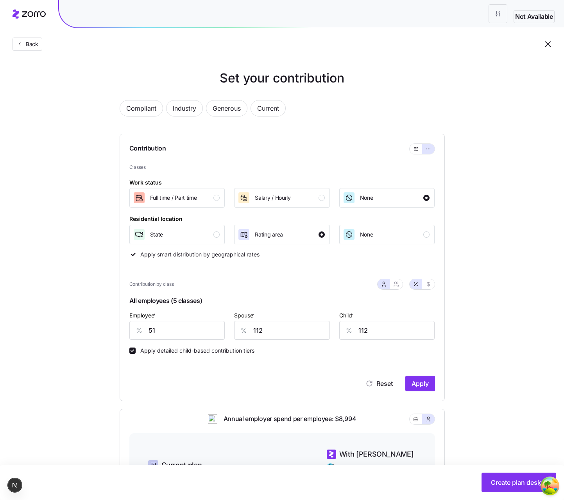
drag, startPoint x: 133, startPoint y: 254, endPoint x: 138, endPoint y: 253, distance: 4.7
click at [134, 254] on div "Classes Work status Full time / Part time Salary / Hourly None Residential loca…" at bounding box center [282, 211] width 306 height 95
click at [154, 251] on div "Classes Work status Full time / Part time Salary / Hourly None Residential loca…" at bounding box center [282, 211] width 306 height 95
click at [139, 255] on div "Classes Work status Full time / Part time Salary / Hourly None Residential loca…" at bounding box center [282, 211] width 306 height 95
click at [131, 251] on div "Classes Work status Full time / Part time Salary / Hourly None Residential loca…" at bounding box center [282, 211] width 306 height 95
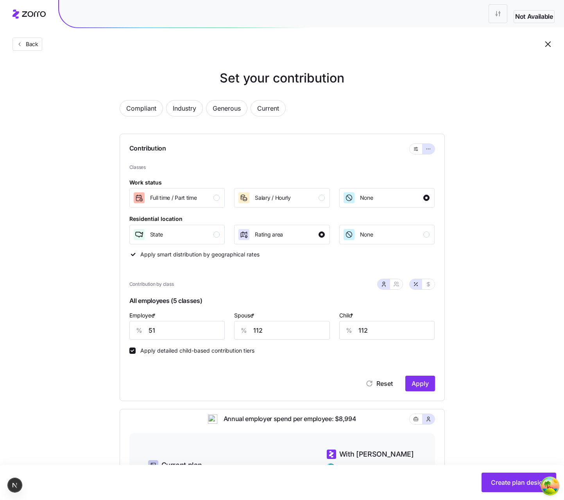
click at [136, 253] on div "Classes Work status Full time / Part time Salary / Hourly None Residential loca…" at bounding box center [282, 211] width 306 height 95
click at [197, 255] on div "Classes Work status Full time / Part time Salary / Hourly None Residential loca…" at bounding box center [282, 211] width 306 height 95
click at [363, 224] on div "Residential location State Rating area None" at bounding box center [282, 229] width 306 height 30
click at [368, 229] on div "None" at bounding box center [366, 234] width 13 height 13
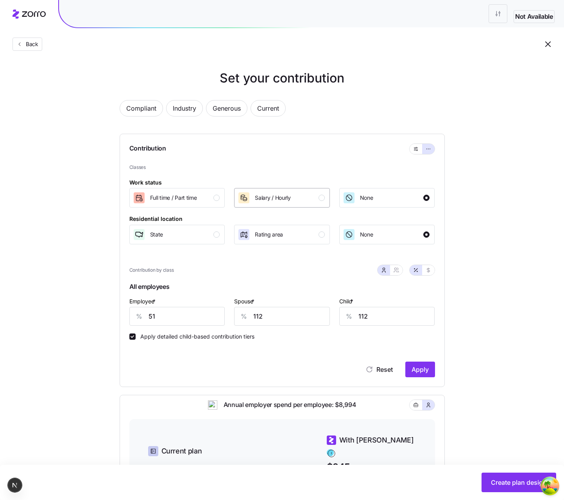
click at [291, 193] on div "Salary / Hourly" at bounding box center [273, 197] width 36 height 13
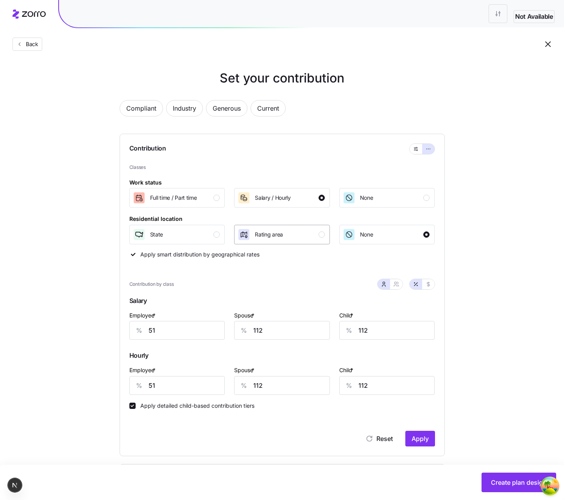
click at [286, 225] on button "Rating area" at bounding box center [282, 235] width 96 height 20
click at [184, 240] on div "State" at bounding box center [176, 234] width 87 height 13
click at [363, 200] on span "None" at bounding box center [366, 198] width 13 height 8
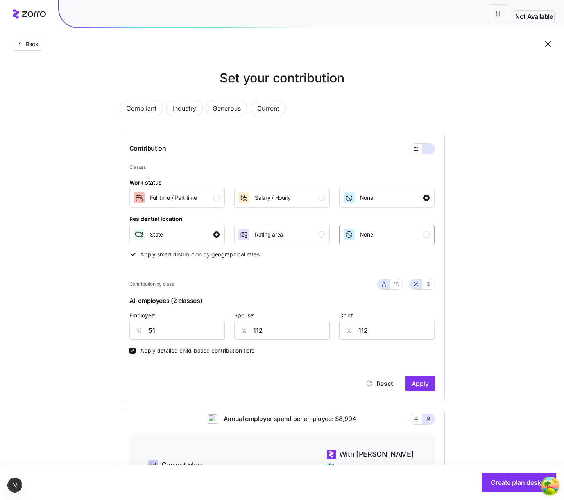
click at [365, 232] on span "None" at bounding box center [366, 235] width 13 height 8
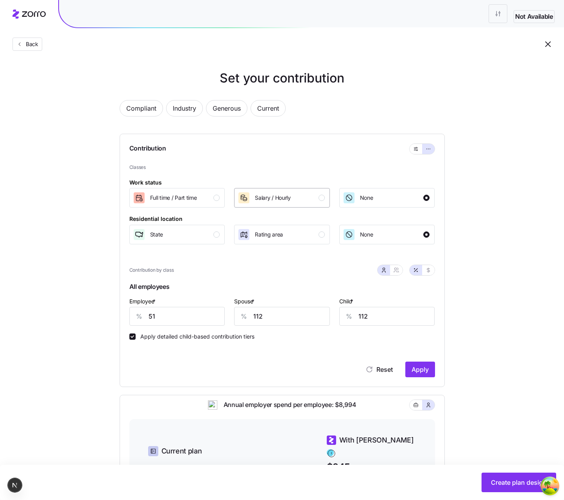
click at [285, 195] on span "Salary / Hourly" at bounding box center [273, 198] width 36 height 8
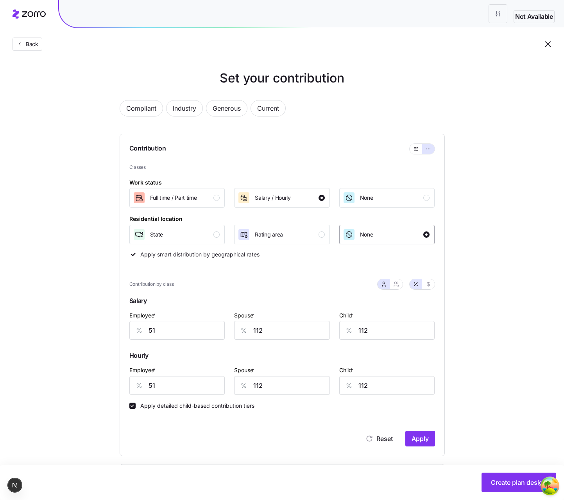
click at [352, 227] on button "None" at bounding box center [387, 235] width 96 height 20
click at [360, 197] on span "None" at bounding box center [366, 198] width 13 height 8
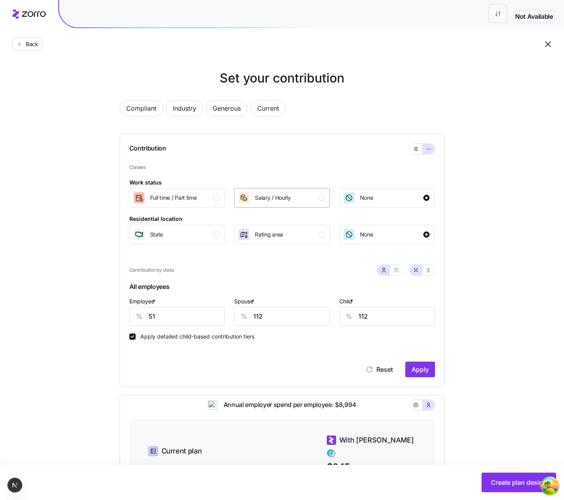
click at [316, 194] on div "Salary / Hourly" at bounding box center [281, 197] width 87 height 13
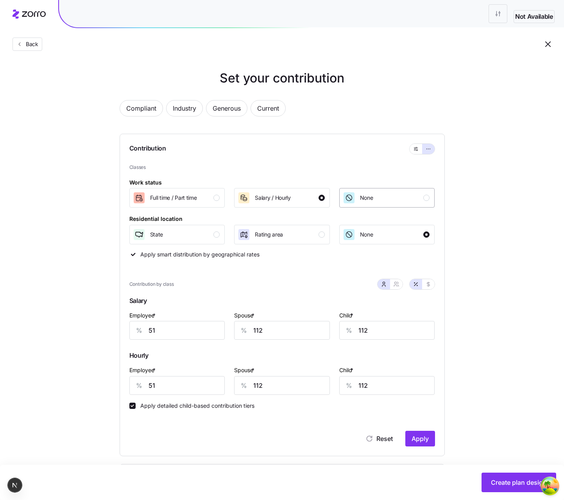
click at [371, 199] on span "None" at bounding box center [366, 198] width 13 height 8
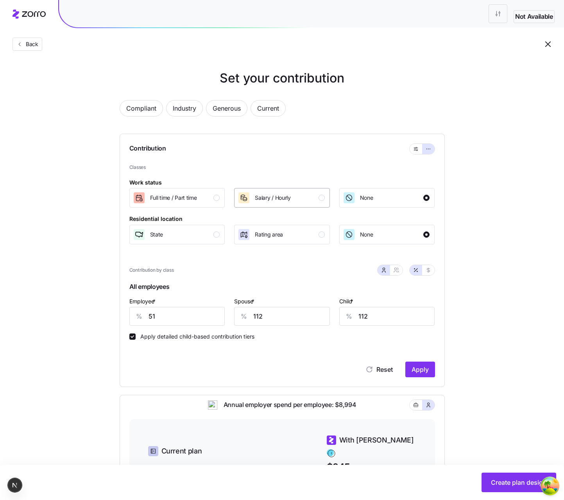
click at [322, 199] on div "button" at bounding box center [321, 198] width 6 height 6
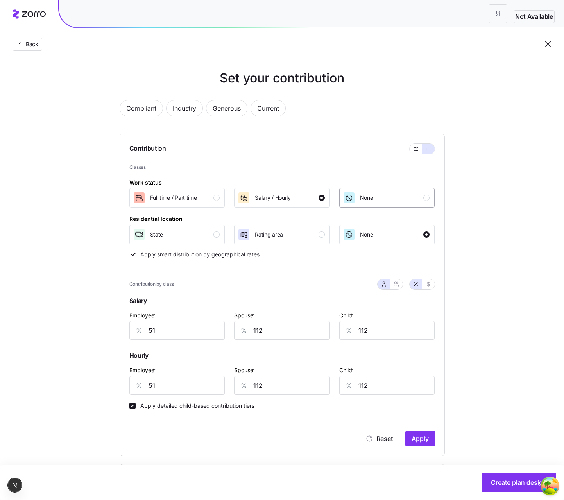
click at [383, 200] on div "None" at bounding box center [386, 197] width 87 height 13
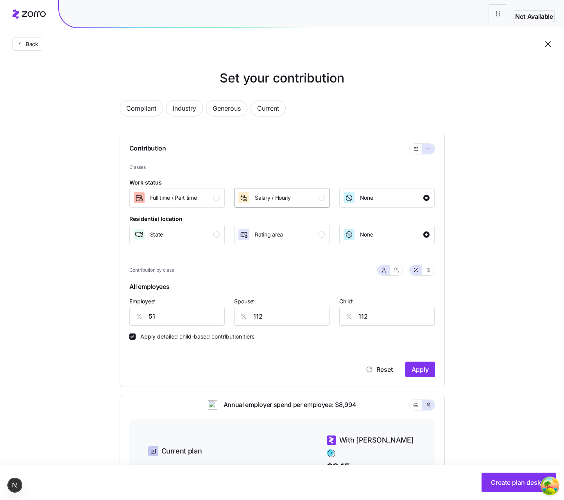
click at [300, 203] on div "Salary / Hourly" at bounding box center [281, 197] width 87 height 13
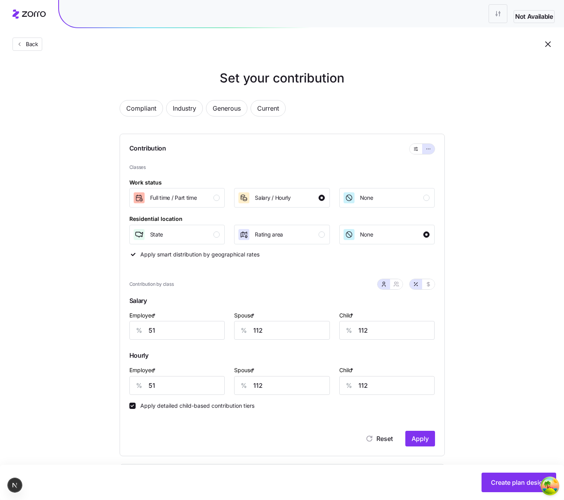
click at [306, 181] on div "Work status Full time / Part time Salary / Hourly None" at bounding box center [282, 192] width 306 height 30
click at [36, 48] on button "Back" at bounding box center [28, 44] width 30 height 13
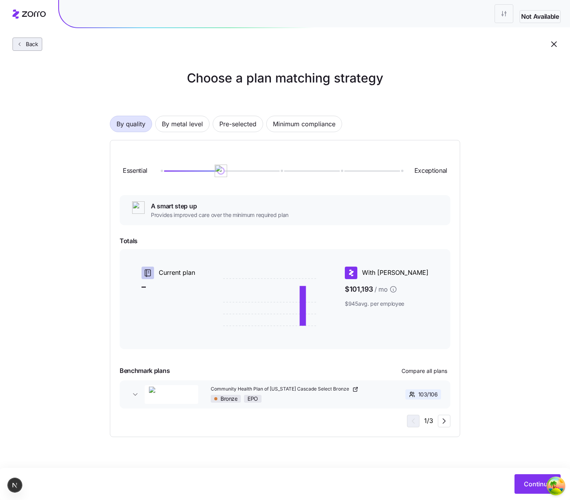
click at [34, 45] on span "Back" at bounding box center [31, 44] width 16 height 8
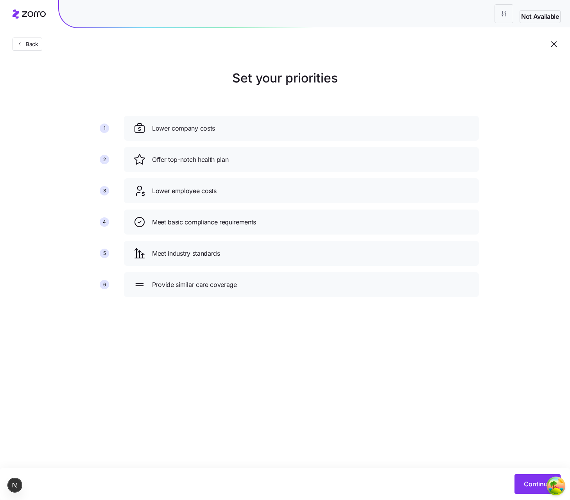
drag, startPoint x: 502, startPoint y: 139, endPoint x: 463, endPoint y: 129, distance: 40.0
click at [488, 136] on div "Set your priorities 1 2 3 4 5 6 Lower company costs Offer top-notch health plan…" at bounding box center [285, 186] width 570 height 234
drag, startPoint x: 461, startPoint y: 131, endPoint x: 115, endPoint y: 231, distance: 360.2
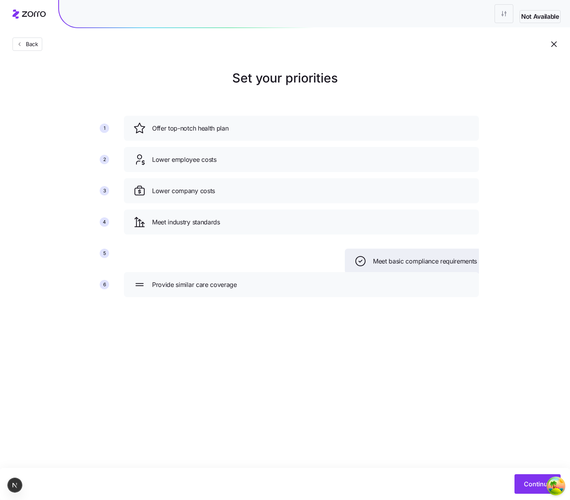
drag, startPoint x: 164, startPoint y: 193, endPoint x: 411, endPoint y: 270, distance: 258.4
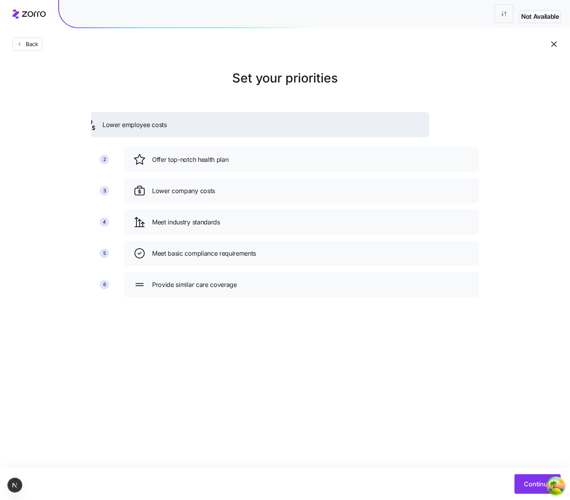
drag, startPoint x: 478, startPoint y: 158, endPoint x: 335, endPoint y: 329, distance: 223.3
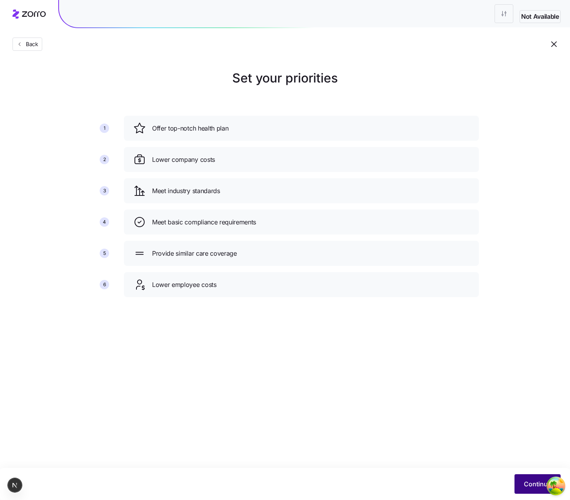
click at [520, 480] on button "Continue" at bounding box center [537, 484] width 46 height 20
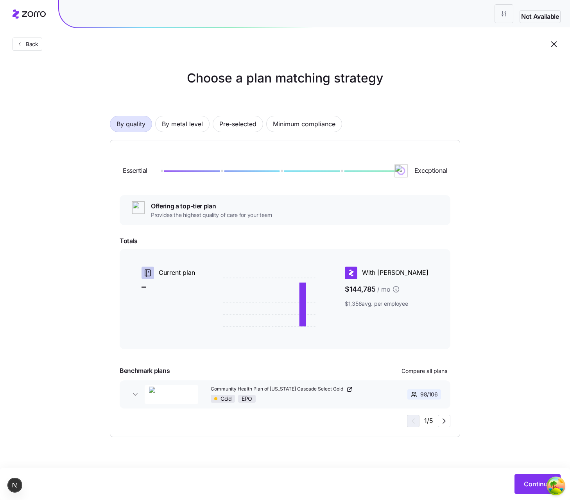
drag, startPoint x: 386, startPoint y: 163, endPoint x: 449, endPoint y: 182, distance: 65.6
click at [449, 182] on div "Essential Exceptional" at bounding box center [285, 171] width 331 height 42
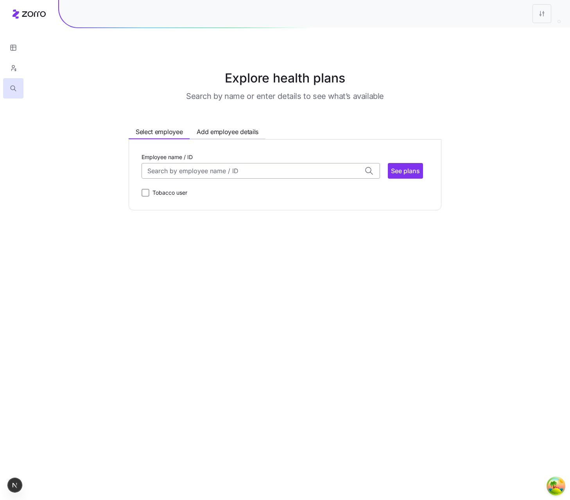
click at [186, 168] on input "Employee name / ID" at bounding box center [260, 171] width 238 height 16
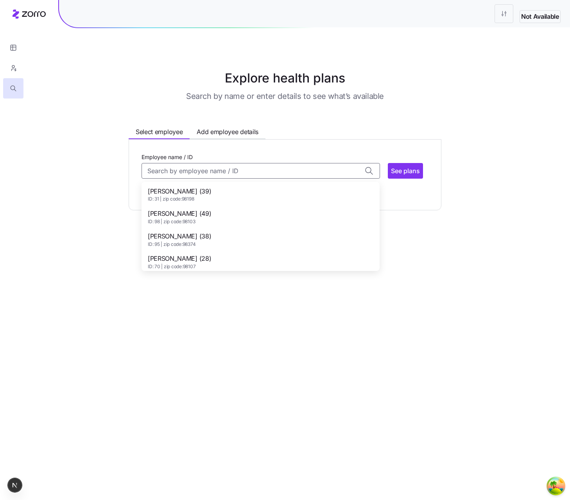
click at [192, 191] on span "[PERSON_NAME] (39)" at bounding box center [179, 191] width 63 height 10
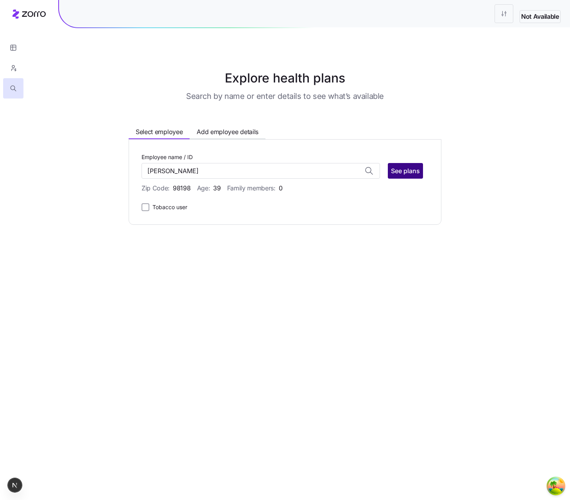
click at [408, 164] on button "See plans" at bounding box center [405, 171] width 35 height 16
type input "[PERSON_NAME] (ID: 31)"
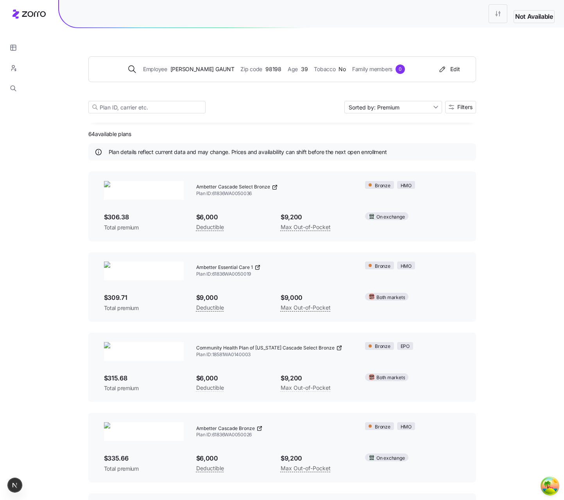
scroll to position [39, 0]
